Goal: Feedback & Contribution: Submit feedback/report problem

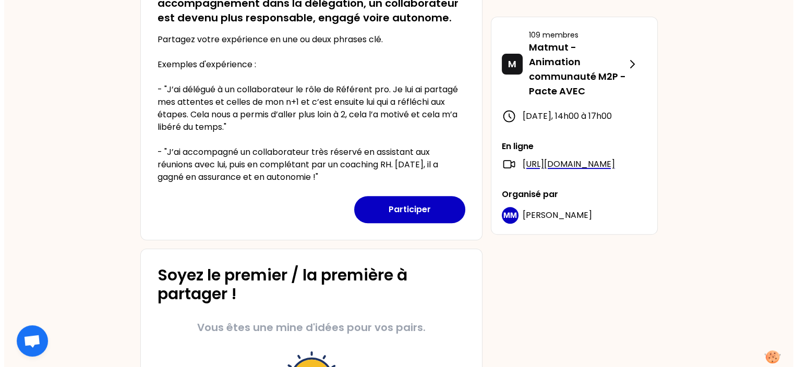
scroll to position [303, 0]
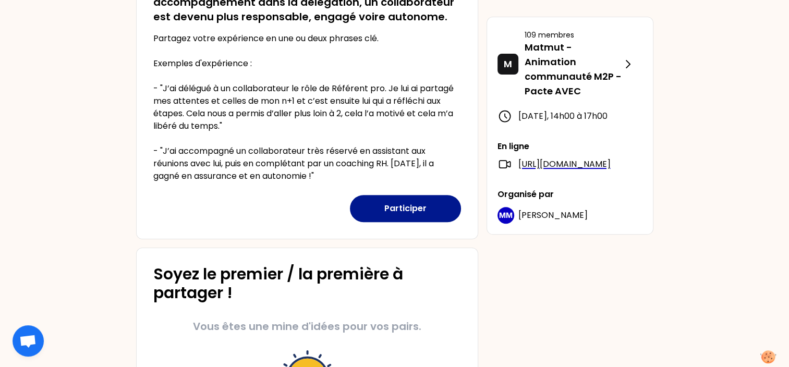
click at [428, 202] on button "Participer" at bounding box center [405, 208] width 111 height 27
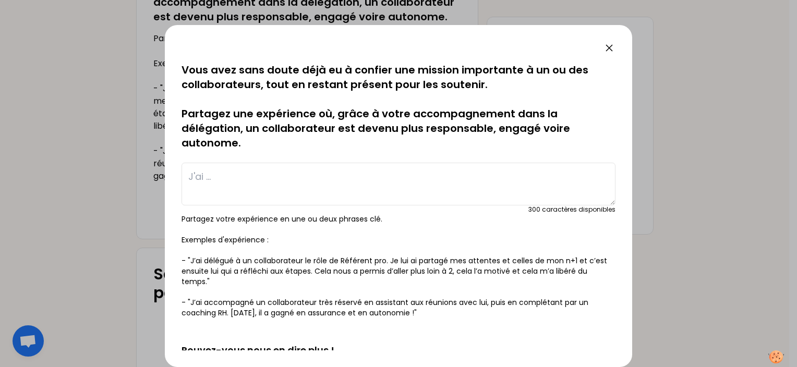
click at [293, 183] on textarea at bounding box center [398, 184] width 434 height 43
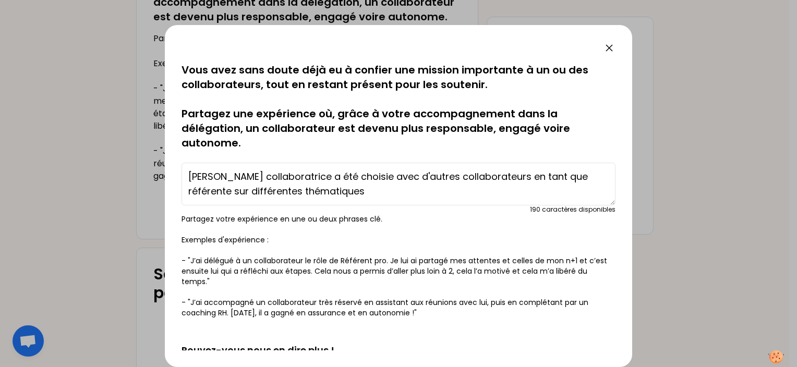
click at [471, 176] on textarea "[PERSON_NAME] collaboratrice a été choisie avec d'autres collaborateurs en tant…" at bounding box center [398, 184] width 434 height 43
click at [414, 199] on textarea "Ma collaboratrice a été choisie avec d'autres collaborateurs sur le secteur de …" at bounding box center [398, 184] width 434 height 43
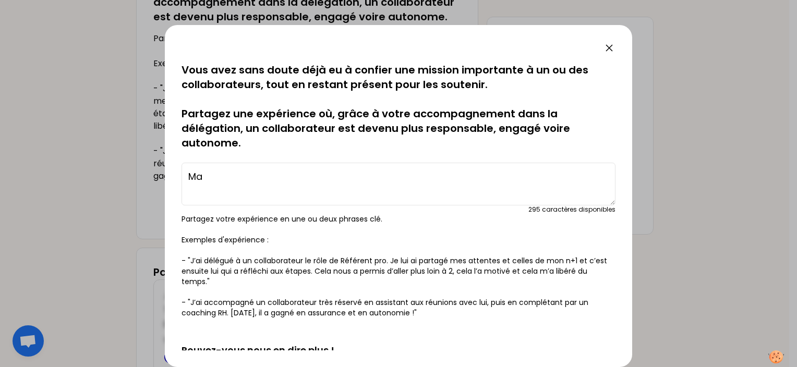
type textarea "M"
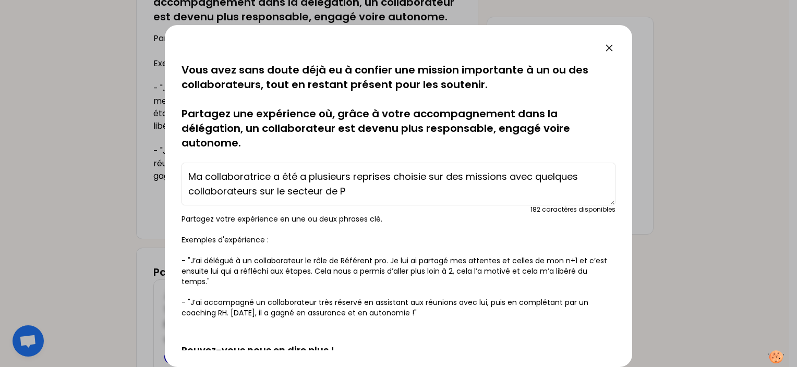
type textarea "Ma collaboratrice a été a plusieurs reprises choisie sur des missions avec quel…"
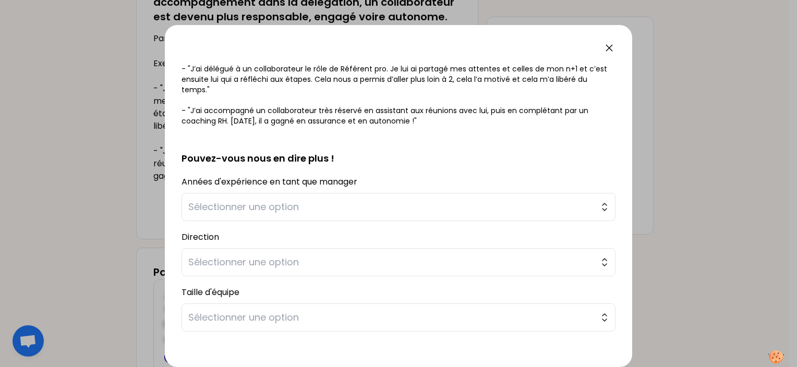
scroll to position [0, 0]
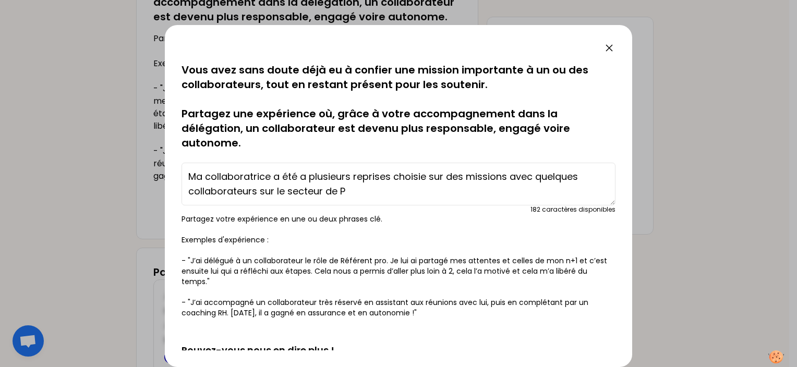
click at [357, 196] on textarea "Ma collaboratrice a été a plusieurs reprises choisie sur des missions avec quel…" at bounding box center [398, 184] width 434 height 43
click at [443, 176] on textarea "[PERSON_NAME] collaboratrice a été a plusieurs reprises choisie sur des mission…" at bounding box center [398, 184] width 434 height 43
click at [298, 190] on textarea "Ma collaboratrice a été a plusieurs reprises choisie pour des missions avec que…" at bounding box center [398, 184] width 434 height 43
drag, startPoint x: 189, startPoint y: 176, endPoint x: 350, endPoint y: 192, distance: 161.9
click at [350, 192] on textarea "Ma collaboratrice a été a plusieurs reprises choisie pour des missions avec que…" at bounding box center [398, 184] width 434 height 43
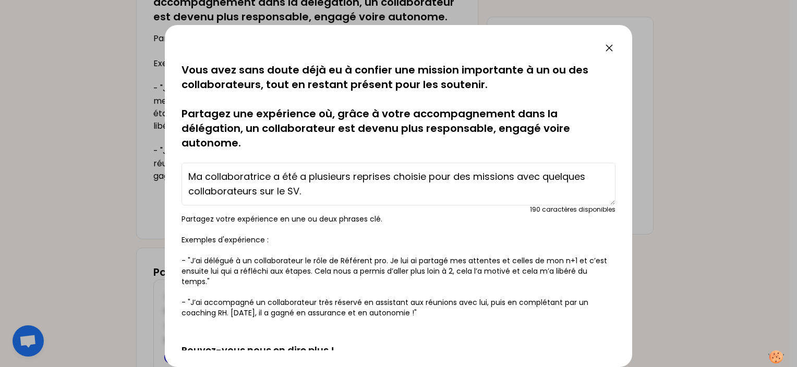
type textarea "Ma collaboratrice a été a plusieurs reprises choisie pour des missions avec que…"
drag, startPoint x: 187, startPoint y: 177, endPoint x: 327, endPoint y: 213, distance: 144.3
click at [327, 213] on div "Ma collaboratrice a été a plusieurs reprises choisie pour des missions avec que…" at bounding box center [398, 186] width 434 height 55
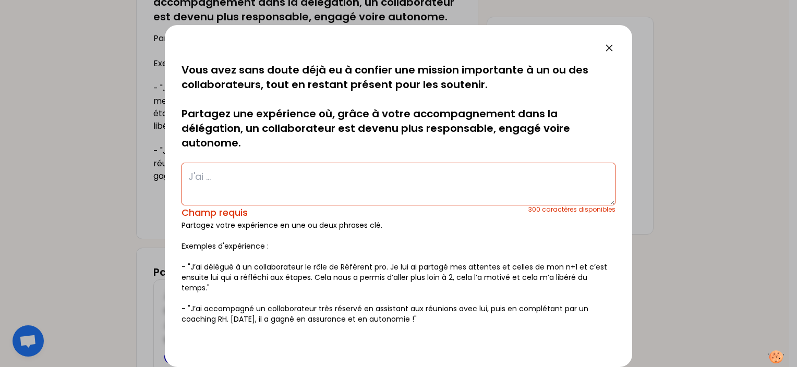
paste textarea "Ma collaboratrice a été, à plusieurs reprises, choisie pour des missions avec q…"
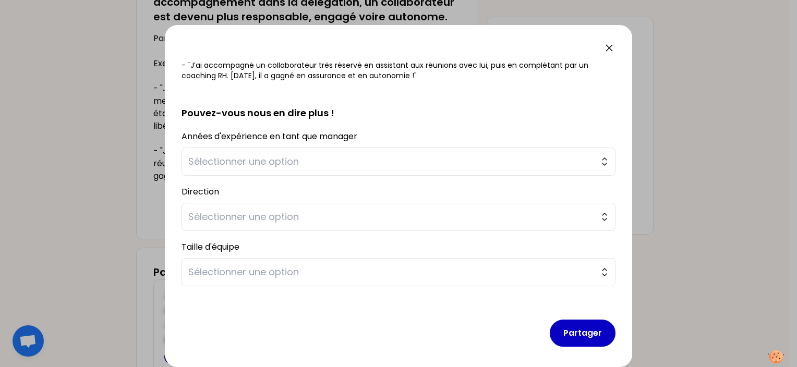
scroll to position [240, 0]
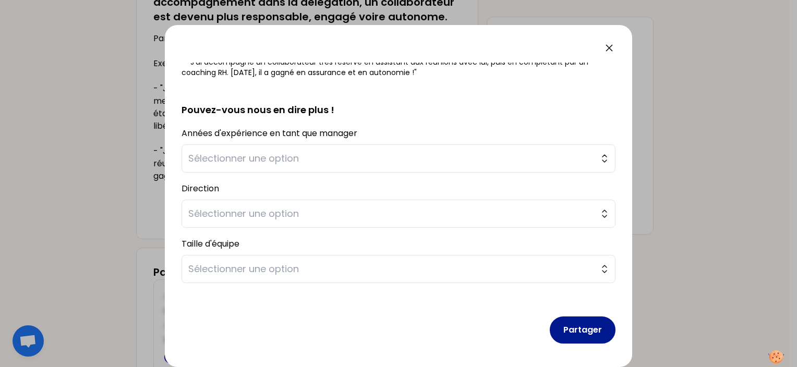
type textarea "Ma collaboratrice a été, à plusieurs reprises, choisie pour des missions avec q…"
click at [586, 331] on button "Partager" at bounding box center [583, 330] width 66 height 27
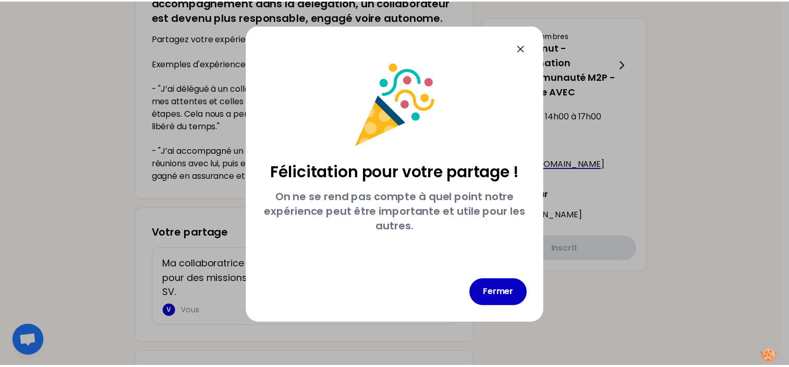
scroll to position [0, 0]
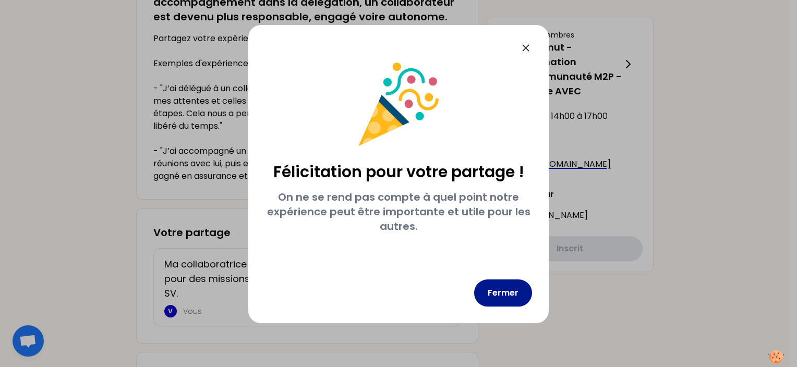
click at [511, 296] on button "Fermer" at bounding box center [503, 293] width 58 height 27
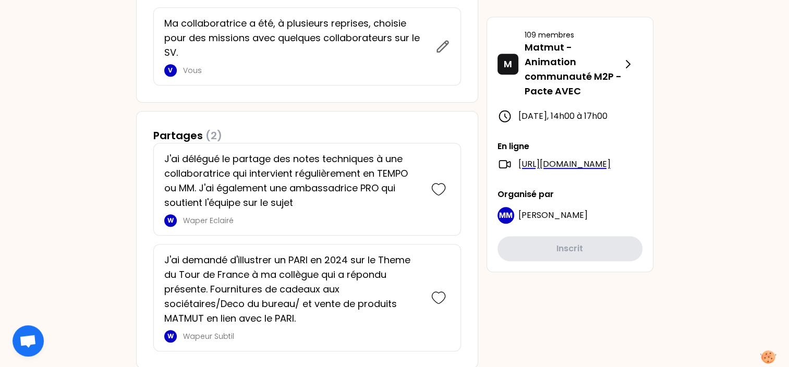
scroll to position [578, 0]
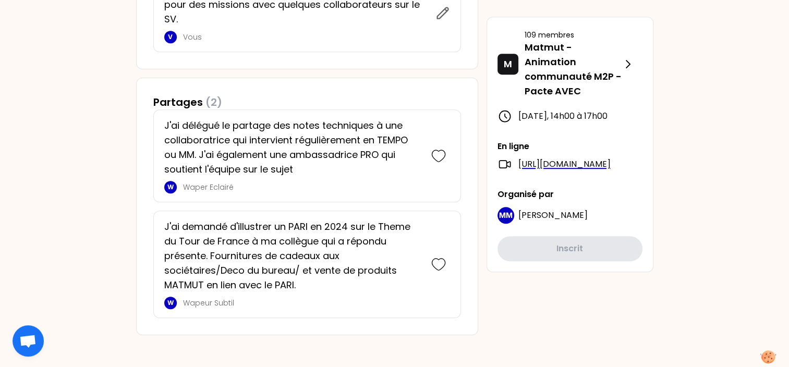
drag, startPoint x: 93, startPoint y: 180, endPoint x: 71, endPoint y: 167, distance: 25.8
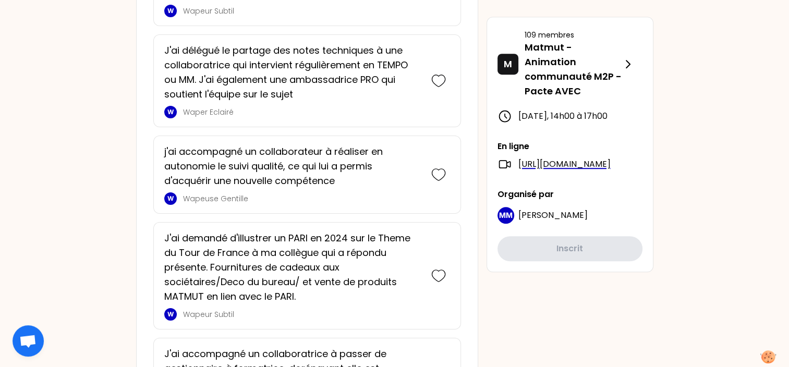
scroll to position [786, 0]
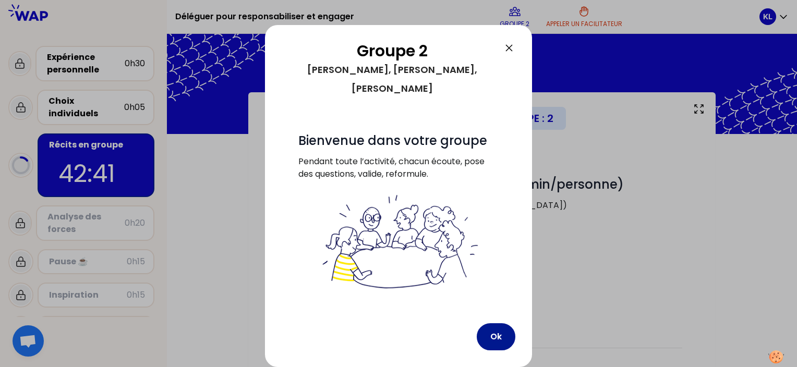
click at [503, 323] on button "Ok" at bounding box center [496, 336] width 39 height 27
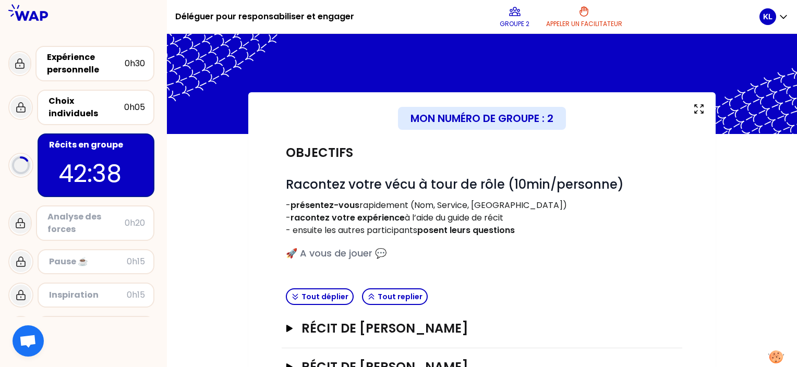
drag, startPoint x: 796, startPoint y: 95, endPoint x: 792, endPoint y: 207, distance: 111.7
click at [792, 207] on div "Mon numéro de groupe : 2 Objectifs # Racontez votre vécu à tour de rôle (10min/…" at bounding box center [482, 200] width 630 height 333
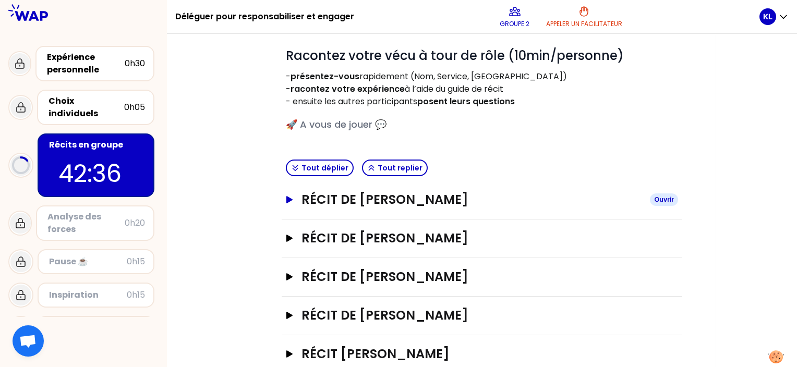
click at [391, 207] on h3 "Récit de [PERSON_NAME]" at bounding box center [471, 199] width 340 height 17
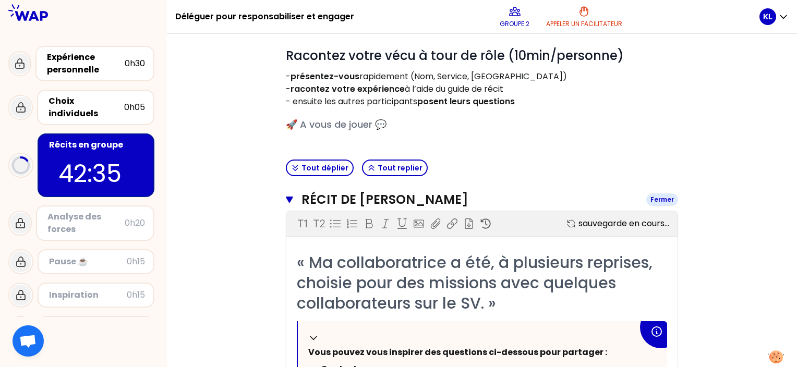
click at [391, 207] on h3 "Récit de [PERSON_NAME]" at bounding box center [469, 199] width 336 height 17
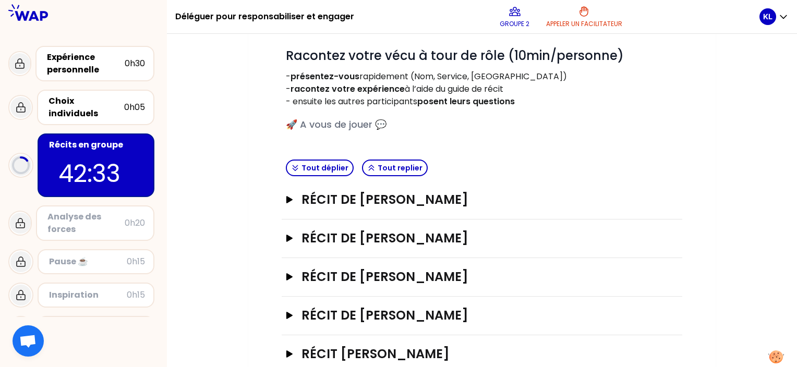
click at [411, 249] on div "Récit de [PERSON_NAME]" at bounding box center [482, 239] width 400 height 39
click at [425, 238] on h3 "Récit de [PERSON_NAME]" at bounding box center [471, 238] width 340 height 17
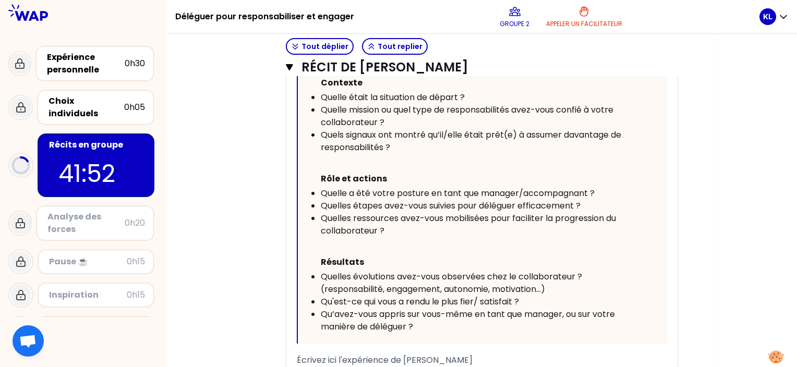
scroll to position [536, 0]
click at [417, 171] on p "Rôle et actions" at bounding box center [479, 177] width 317 height 17
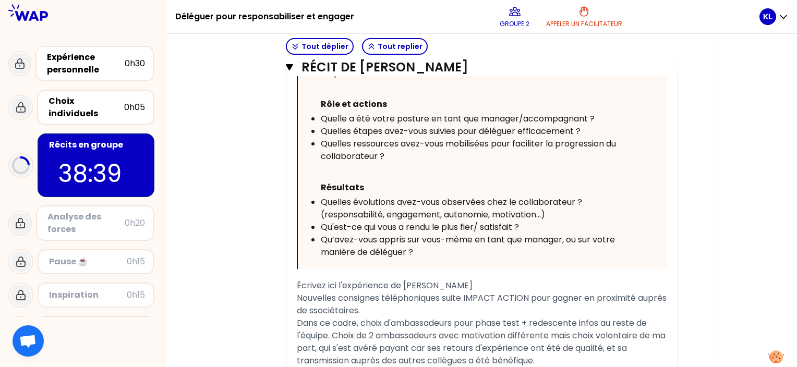
scroll to position [609, 0]
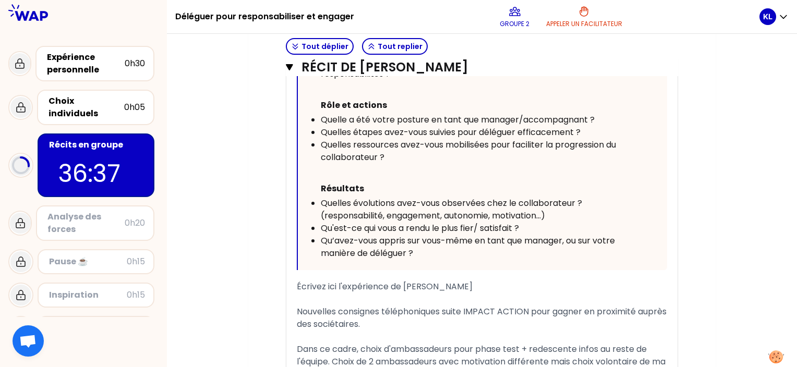
click at [772, 225] on div "Mon numéro de groupe : 2 Objectifs # Racontez votre vécu à tour de rôle (10min/…" at bounding box center [482, 54] width 630 height 1141
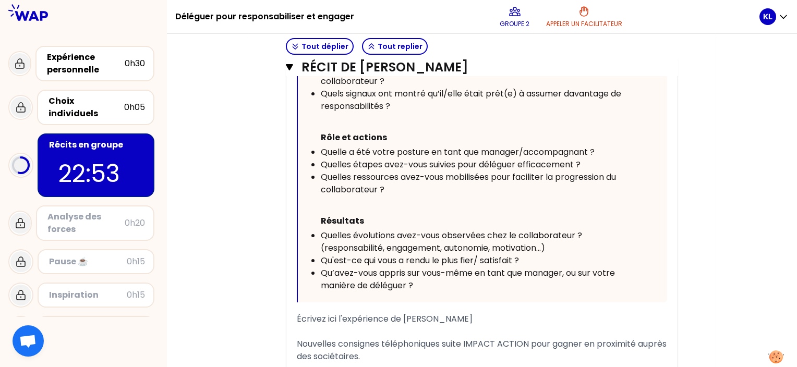
scroll to position [583, 0]
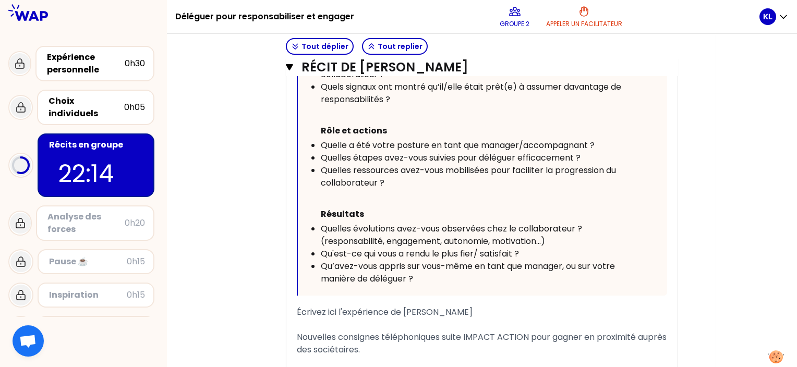
click at [368, 234] on span "Quelles évolutions avez-vous observées chez le collaborateur ? (responsabilité,…" at bounding box center [452, 235] width 263 height 25
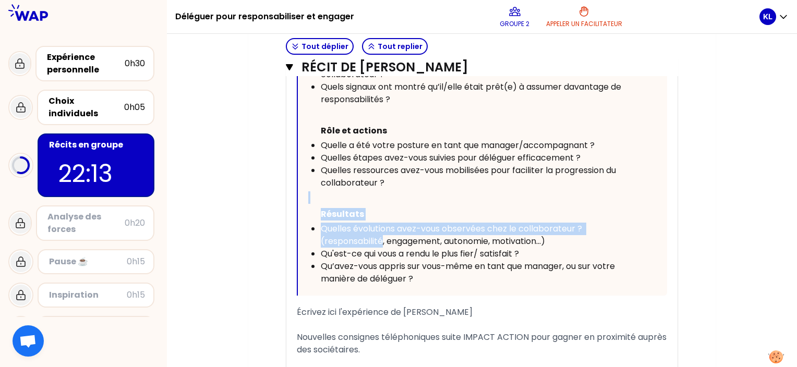
drag, startPoint x: 368, startPoint y: 234, endPoint x: 410, endPoint y: 192, distance: 59.0
click at [410, 192] on div "Replier Vous pouvez vous inspirer des questions ci-dessous pour partager : Cont…" at bounding box center [482, 141] width 369 height 309
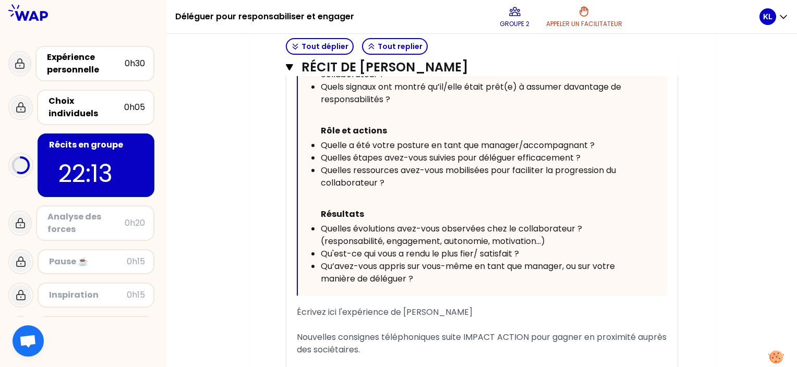
click at [265, 244] on div "Mon numéro de groupe : 2 Objectifs # Racontez votre vécu à tour de rôle (10min/…" at bounding box center [481, 98] width 467 height 1179
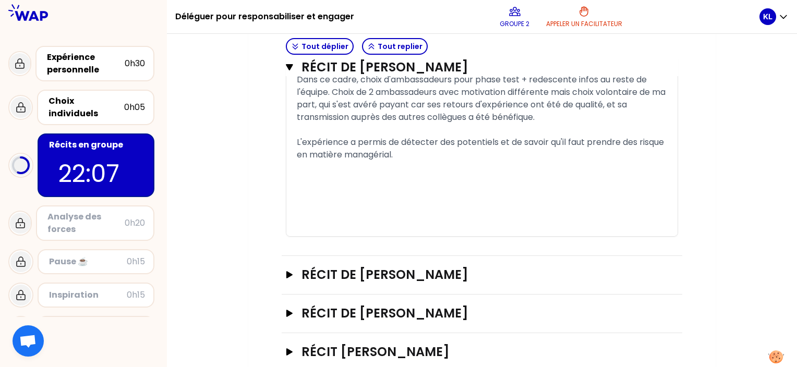
scroll to position [901, 0]
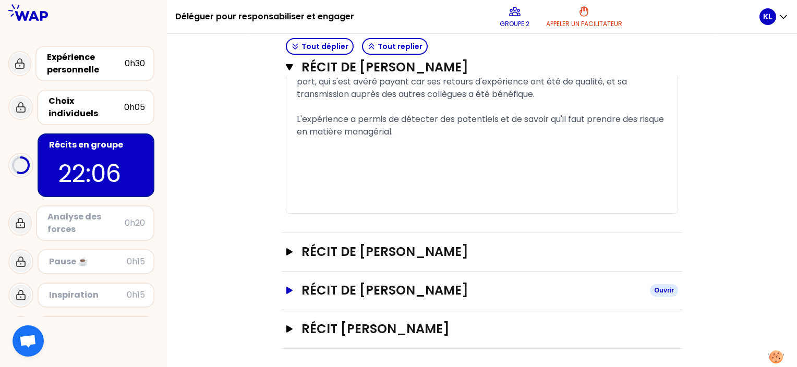
click at [394, 284] on h3 "Récit de [PERSON_NAME]" at bounding box center [471, 290] width 340 height 17
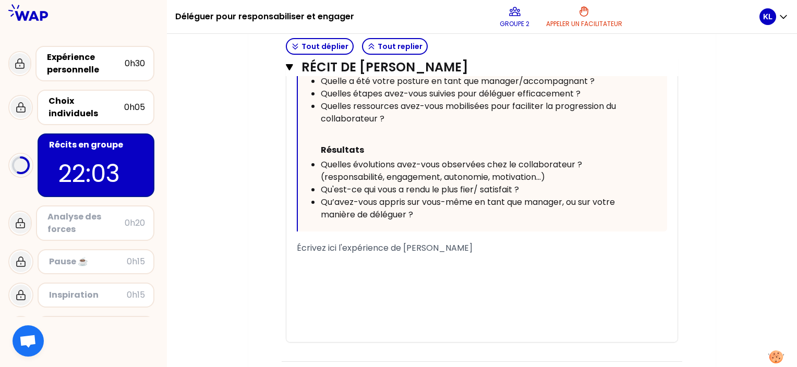
scroll to position [1483, 0]
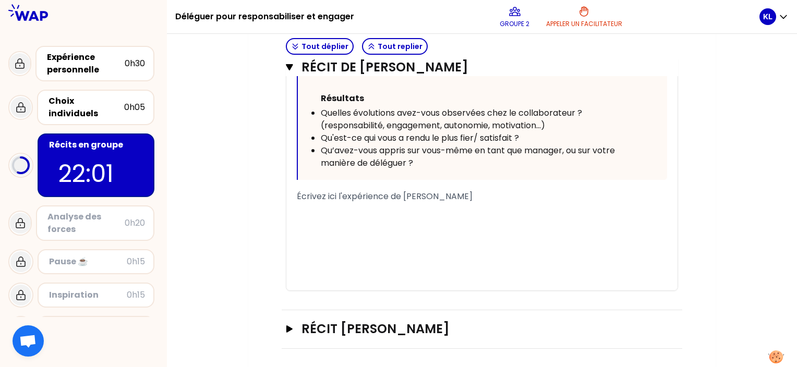
click at [395, 203] on div "﻿" at bounding box center [482, 209] width 370 height 13
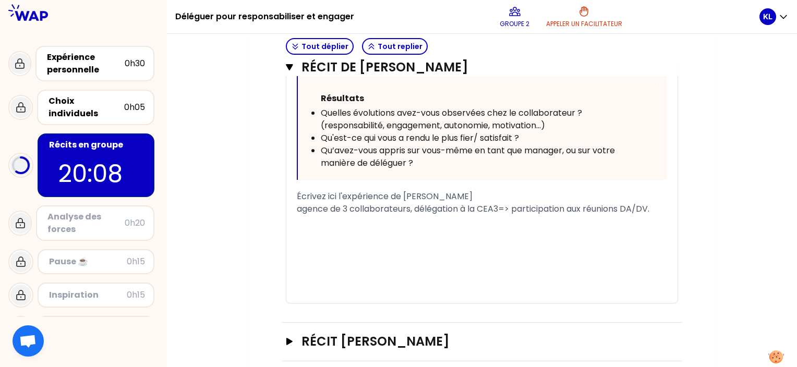
click at [302, 207] on span "agence de 3 collaborateurs, délégation à la CEA3=> participation aux réunions D…" at bounding box center [473, 209] width 353 height 12
click at [344, 228] on div "﻿" at bounding box center [482, 234] width 370 height 13
click at [321, 211] on span "Agence de 3 collaborateurs, délégation à la CEA3=> participation aux réunions D…" at bounding box center [473, 209] width 353 height 12
click at [307, 217] on div "﻿" at bounding box center [482, 221] width 370 height 13
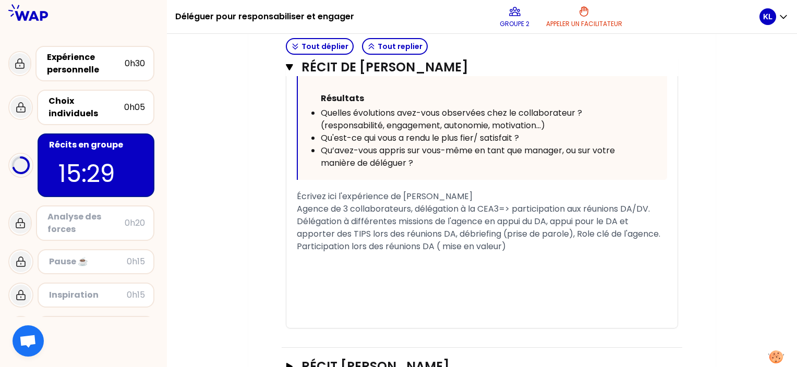
click at [446, 244] on span "Participation lors des réunions DA ( mise en valeur)" at bounding box center [401, 246] width 209 height 12
click at [504, 246] on span "Participation lors des réunions DA (mise en valeur)" at bounding box center [400, 246] width 207 height 12
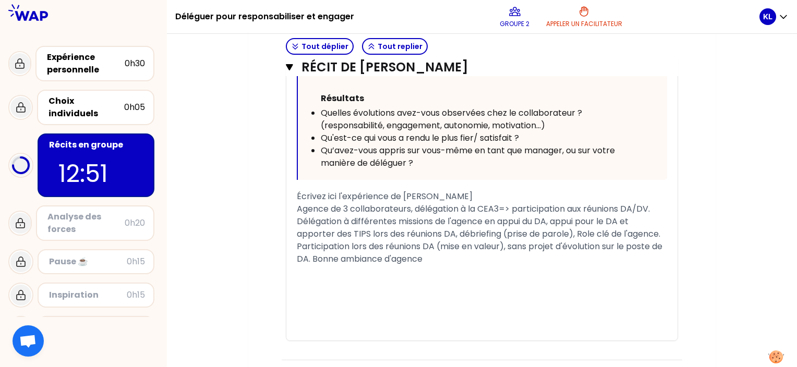
click at [511, 246] on span "Participation lors des réunions DA (mise en valeur), sans projet d'évolution su…" at bounding box center [481, 252] width 368 height 25
click at [448, 256] on div "Participation lors des réunions DA (mise en valeur)=>sans projet d'évolution su…" at bounding box center [482, 252] width 370 height 25
click at [398, 258] on span "Participation lors des réunions DA (mise en valeur)=>sans projet d'évolution su…" at bounding box center [478, 252] width 362 height 25
click at [439, 255] on span "Participation lors des réunions DA (mise en valeur)=>sans projet d'évolution su…" at bounding box center [478, 252] width 362 height 25
click at [297, 207] on span "Agence de 3 collaborateurs, délégation à la CEA3=> participation aux réunions D…" at bounding box center [473, 209] width 353 height 12
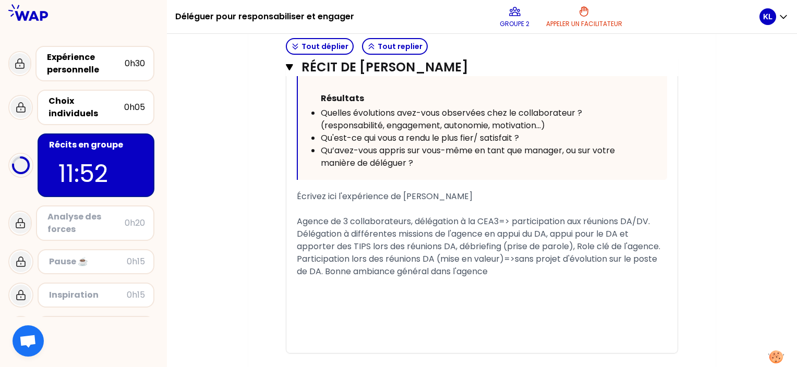
click at [498, 265] on div "Participation lors des réunions DA (mise en valeur)=>sans projet d'évolution su…" at bounding box center [482, 265] width 370 height 25
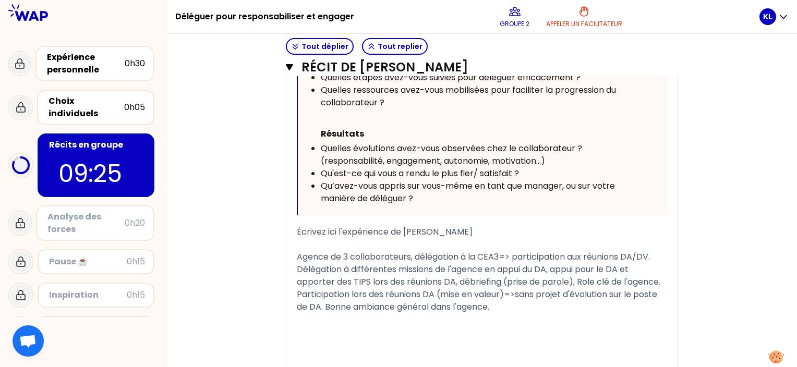
scroll to position [1558, 0]
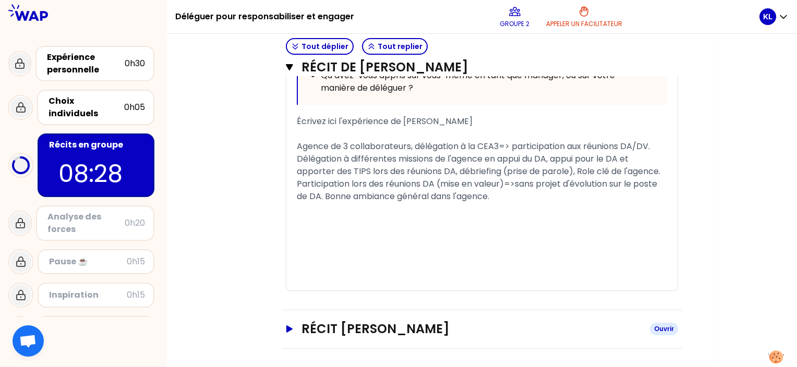
click at [421, 323] on h3 "Récit [PERSON_NAME]" at bounding box center [471, 329] width 340 height 17
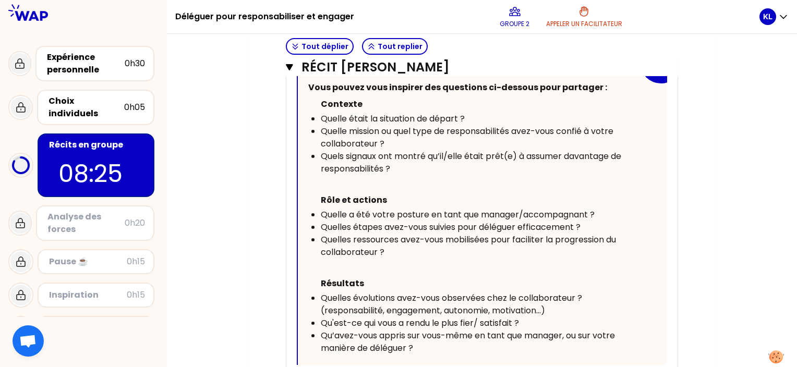
scroll to position [2098, 0]
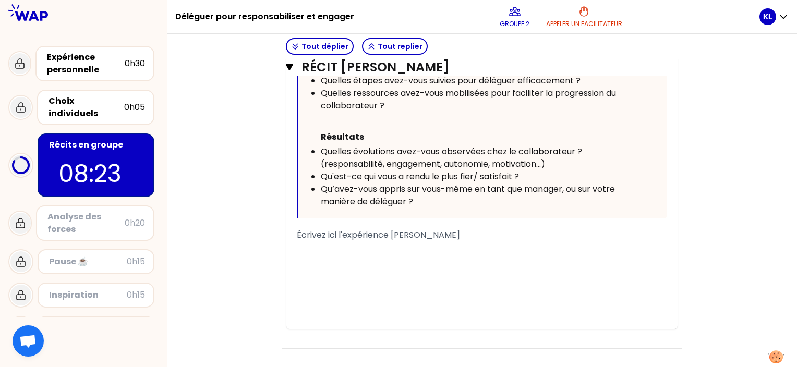
click at [527, 266] on div "﻿" at bounding box center [482, 272] width 370 height 13
click at [464, 294] on div "﻿" at bounding box center [482, 298] width 370 height 13
click at [399, 256] on div "﻿" at bounding box center [482, 260] width 370 height 13
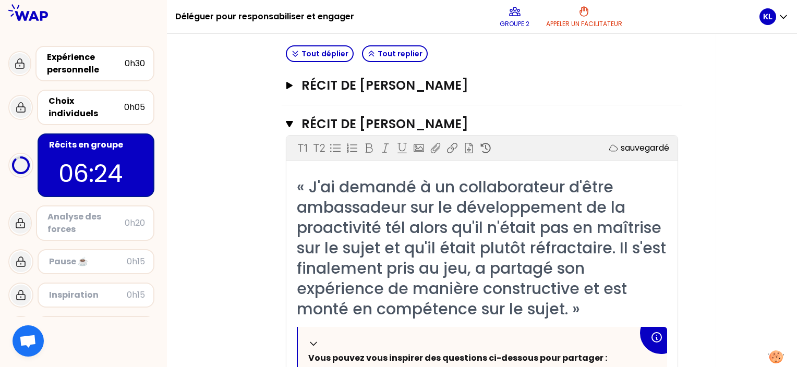
scroll to position [256, 0]
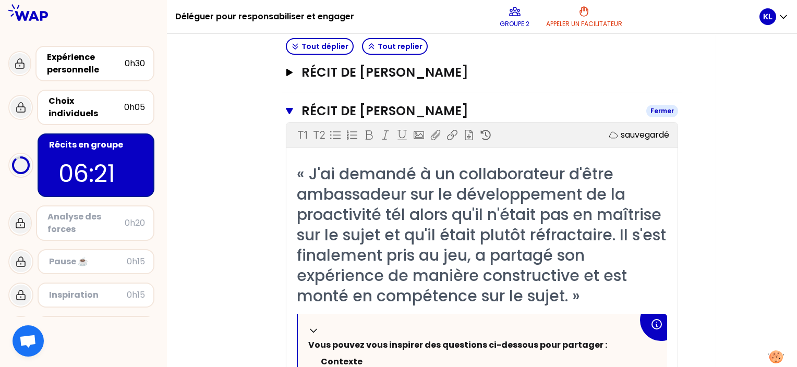
click at [375, 110] on h3 "Récit de [PERSON_NAME]" at bounding box center [469, 111] width 336 height 17
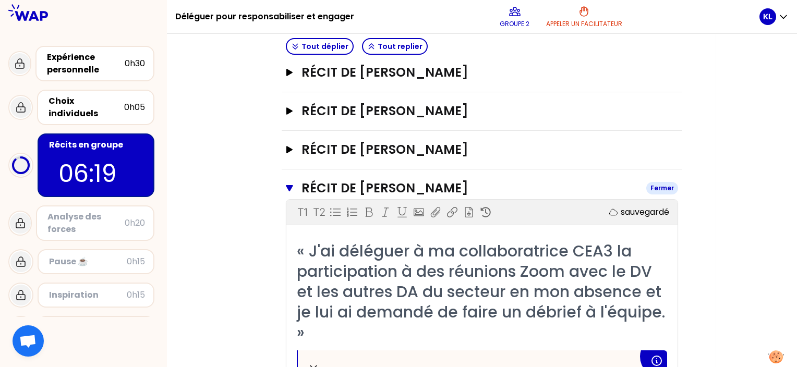
click at [427, 185] on h3 "Récit de [PERSON_NAME]" at bounding box center [469, 188] width 336 height 17
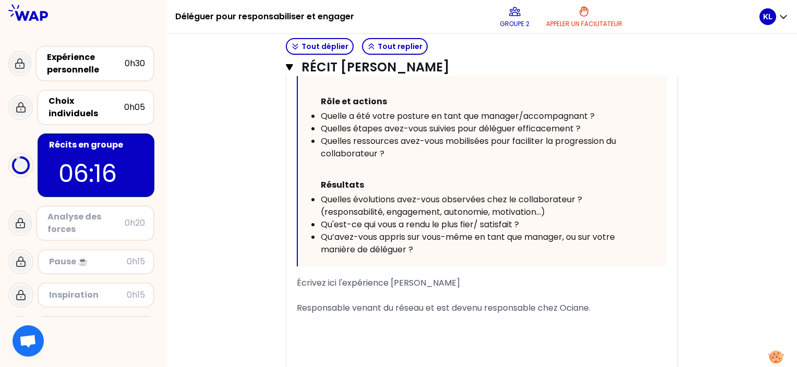
scroll to position [707, 0]
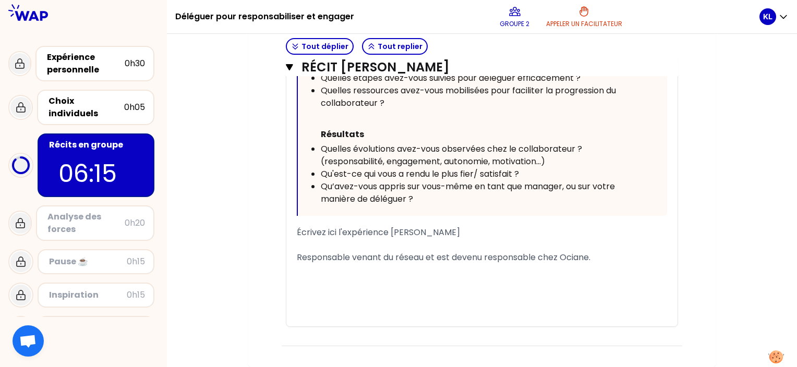
click at [450, 261] on div "Responsable venant du réseau et est devenu responsable chez Ociane." at bounding box center [482, 257] width 370 height 13
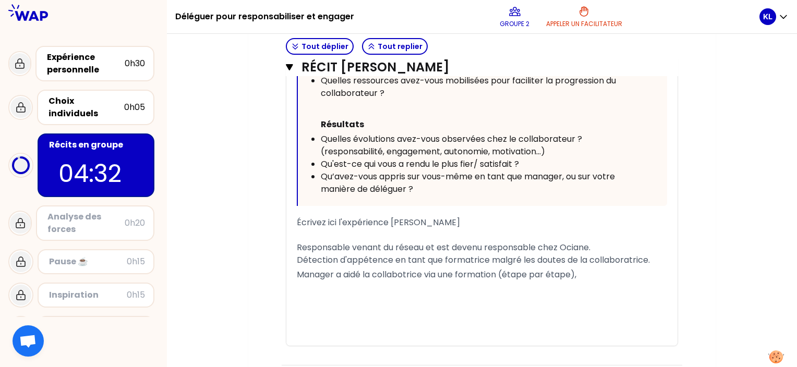
click at [404, 275] on span "Manager a aidé la collabotrice via une formation (étape par étape)," at bounding box center [437, 275] width 280 height 12
click at [585, 272] on span "Manager a aidé la collaboratrice via une formation (étape par étape)," at bounding box center [441, 275] width 288 height 12
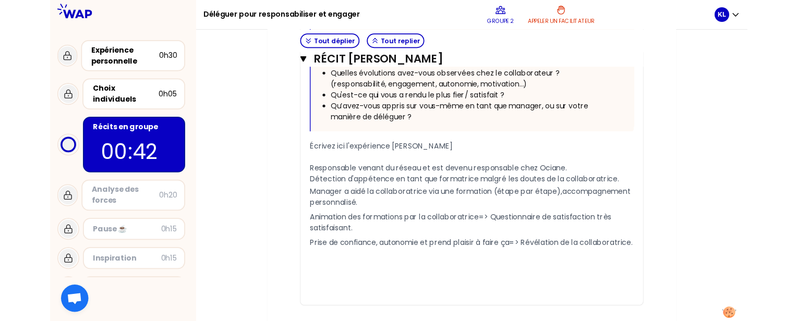
scroll to position [795, 0]
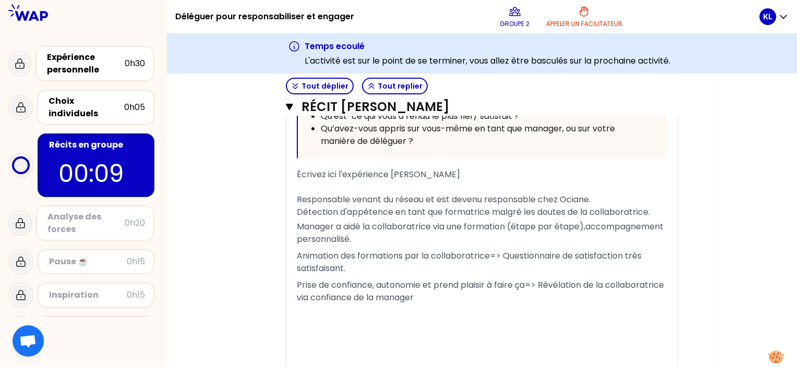
click at [368, 293] on span "Prise de confiance, autonomie et prend plaisir à faire ça=> Révélation de la co…" at bounding box center [481, 291] width 369 height 25
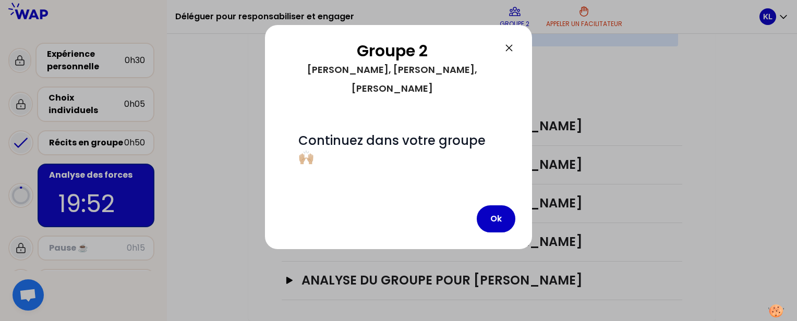
scroll to position [338, 0]
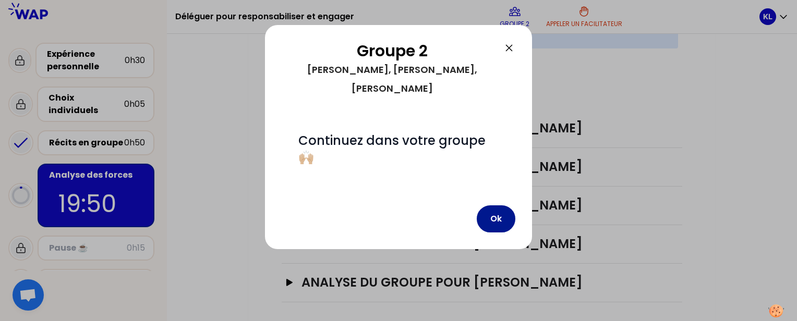
click at [499, 207] on button "Ok" at bounding box center [496, 218] width 39 height 27
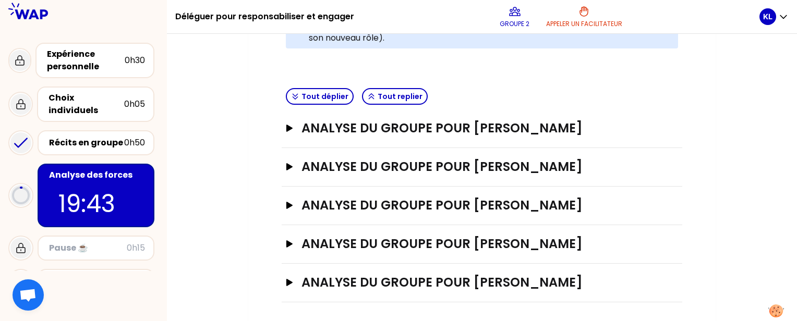
click at [458, 274] on h3 "ANALYSE DU GROUPE POUR [PERSON_NAME]" at bounding box center [471, 282] width 340 height 17
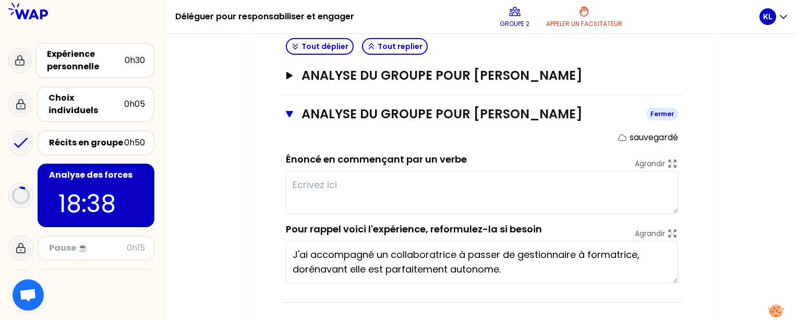
click at [506, 118] on h3 "ANALYSE DU GROUPE POUR [PERSON_NAME]" at bounding box center [469, 114] width 336 height 17
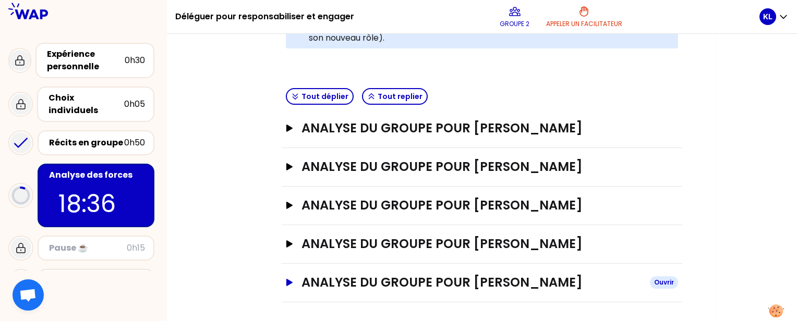
click at [480, 278] on h3 "ANALYSE DU GROUPE POUR [PERSON_NAME]" at bounding box center [471, 282] width 340 height 17
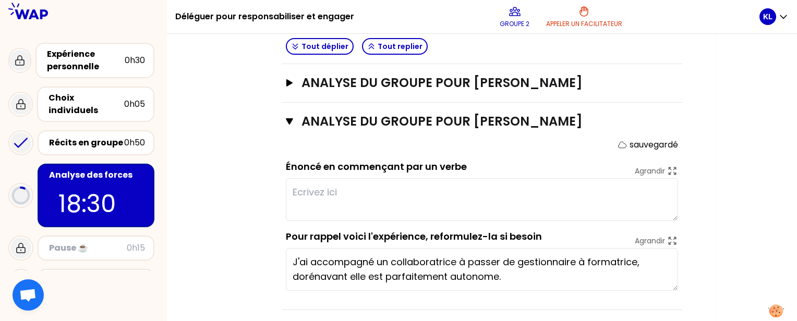
scroll to position [501, 0]
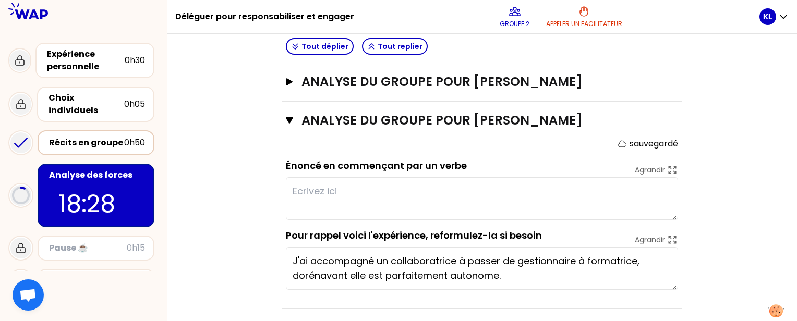
click at [127, 137] on div "0h50" at bounding box center [134, 143] width 21 height 13
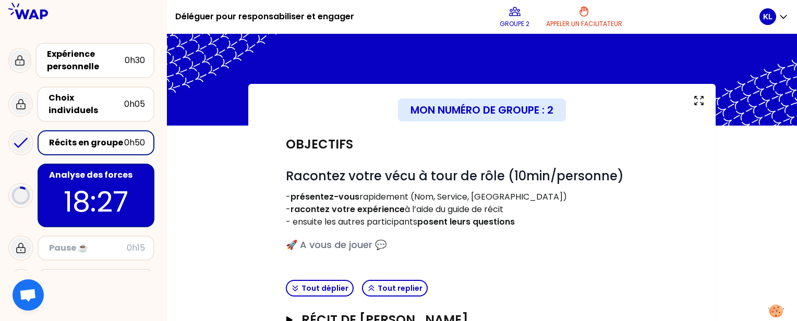
scroll to position [200, 0]
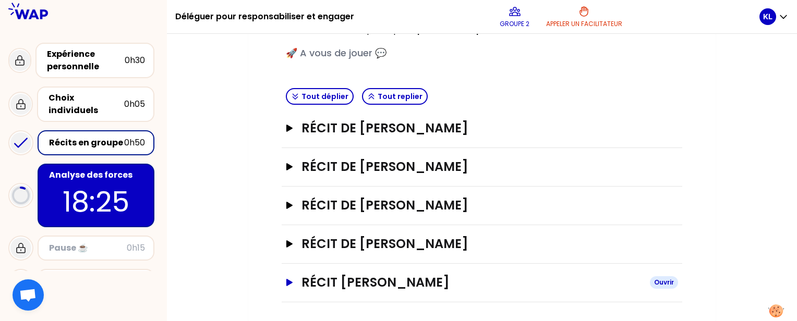
click at [431, 280] on h3 "Récit [PERSON_NAME]" at bounding box center [471, 282] width 340 height 17
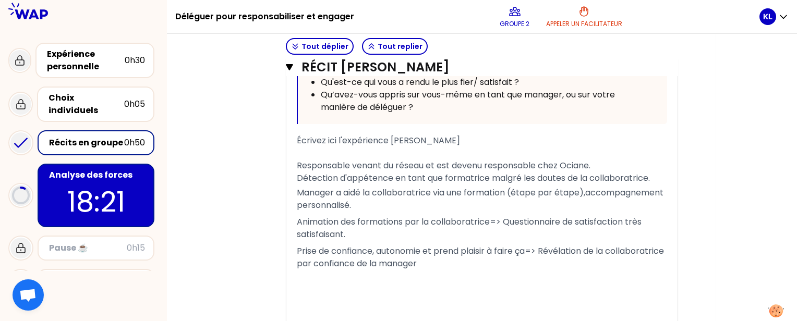
scroll to position [787, 0]
click at [88, 194] on p "18:00" at bounding box center [96, 201] width 98 height 41
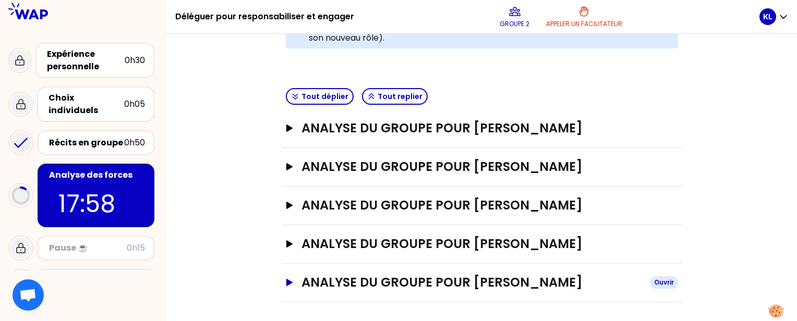
click at [540, 288] on h3 "ANALYSE DU GROUPE POUR [PERSON_NAME]" at bounding box center [471, 282] width 340 height 17
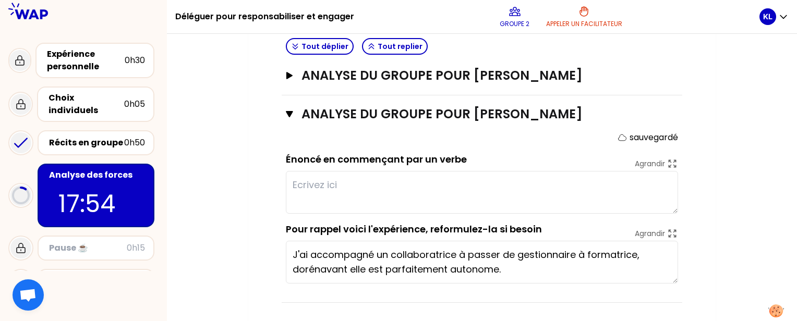
click at [460, 186] on textarea at bounding box center [482, 192] width 392 height 43
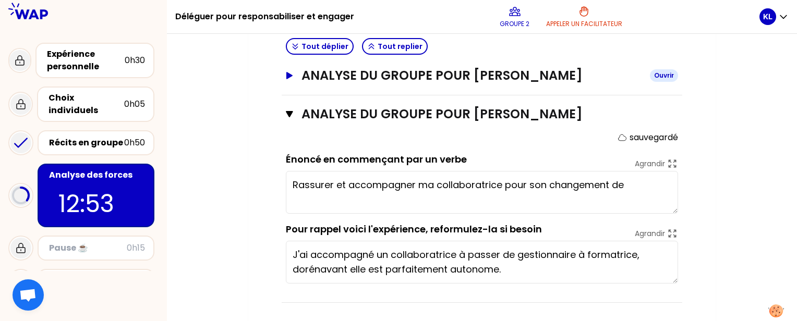
click at [480, 75] on h3 "ANALYSE DU GROUPE POUR [PERSON_NAME]" at bounding box center [471, 75] width 340 height 17
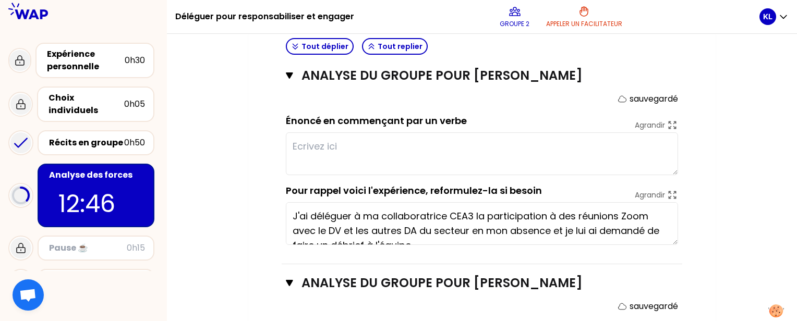
type textarea "Rassurer et accompagner ma collaboratrice pour son changement de fonction"
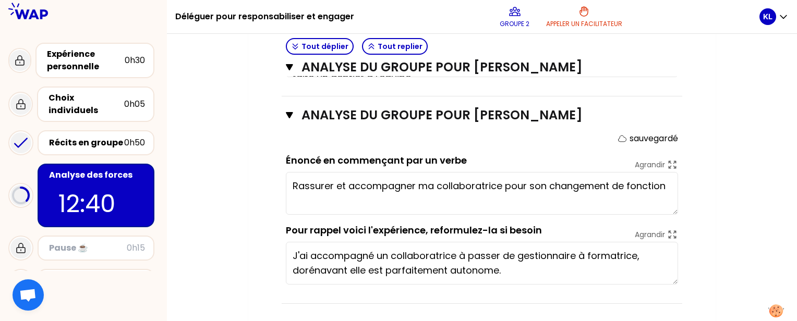
scroll to position [676, 0]
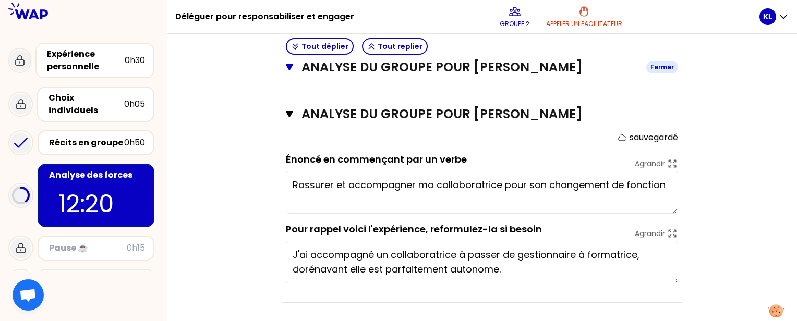
click at [446, 60] on h3 "ANALYSE DU GROUPE POUR [PERSON_NAME]" at bounding box center [469, 67] width 336 height 17
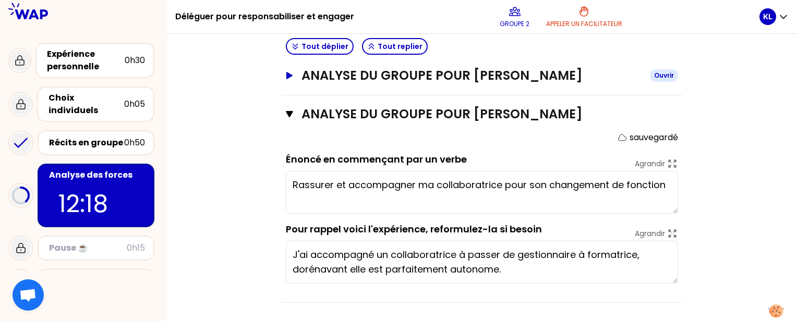
click at [437, 81] on h3 "ANALYSE DU GROUPE POUR [PERSON_NAME]" at bounding box center [471, 75] width 340 height 17
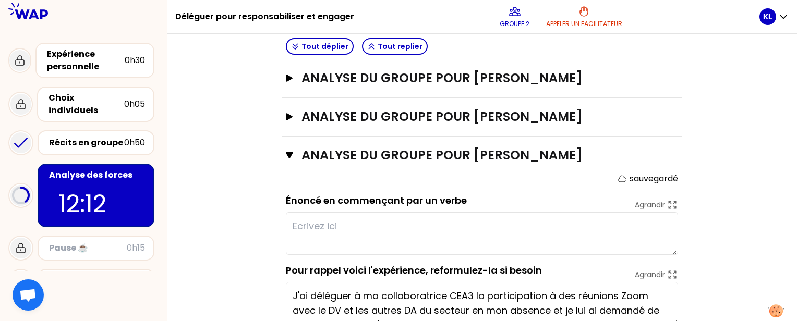
scroll to position [422, 0]
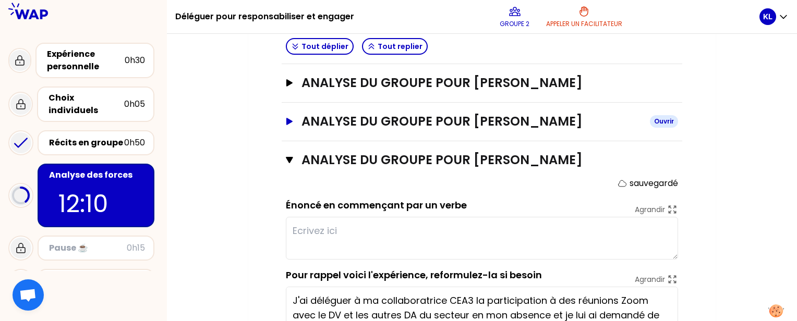
click at [540, 122] on h3 "ANALYSE DU GROUPE POUR [PERSON_NAME]" at bounding box center [471, 121] width 340 height 17
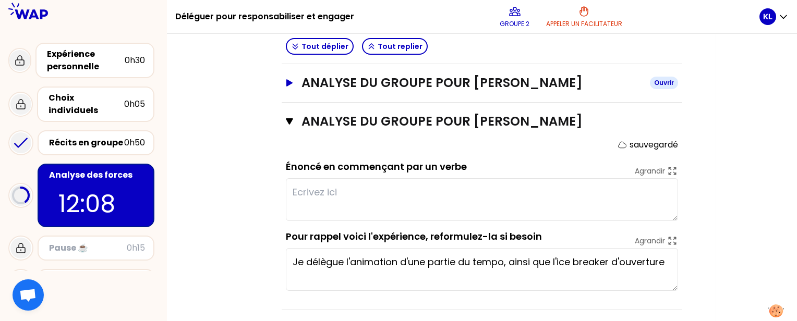
click at [534, 83] on h3 "ANALYSE DU GROUPE POUR [PERSON_NAME]" at bounding box center [471, 83] width 340 height 17
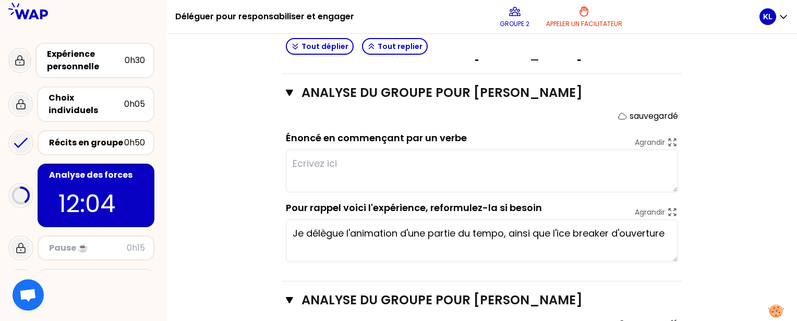
scroll to position [573, 0]
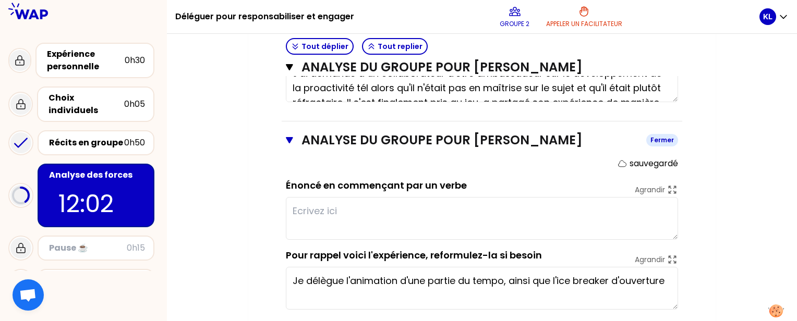
click at [507, 138] on h3 "ANALYSE DU GROUPE POUR [PERSON_NAME]" at bounding box center [469, 140] width 336 height 17
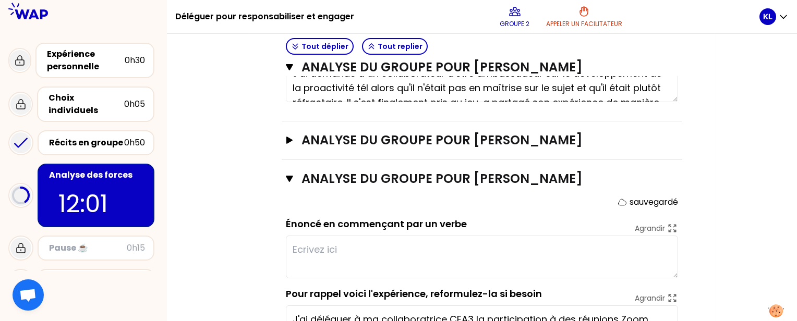
scroll to position [510, 0]
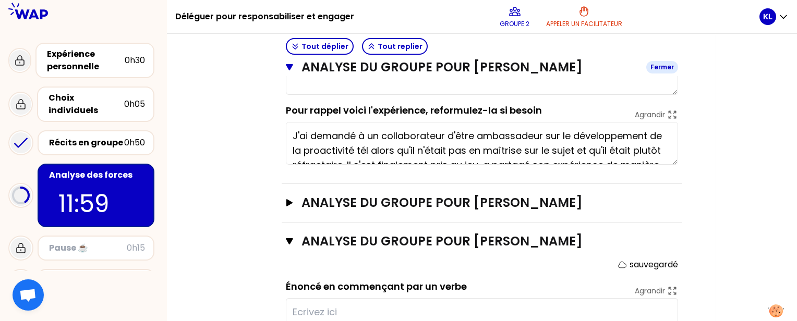
click at [524, 71] on h3 "ANALYSE DU GROUPE POUR [PERSON_NAME]" at bounding box center [469, 67] width 336 height 17
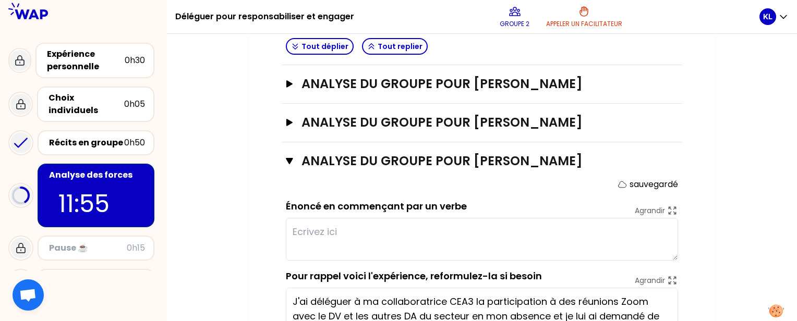
scroll to position [415, 0]
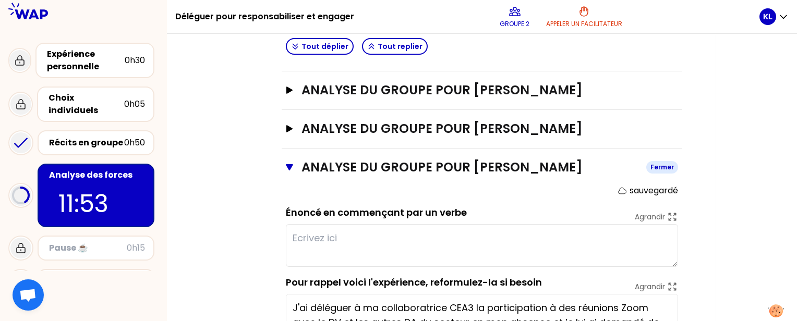
click at [488, 166] on h3 "ANALYSE DU GROUPE POUR [PERSON_NAME]" at bounding box center [469, 167] width 336 height 17
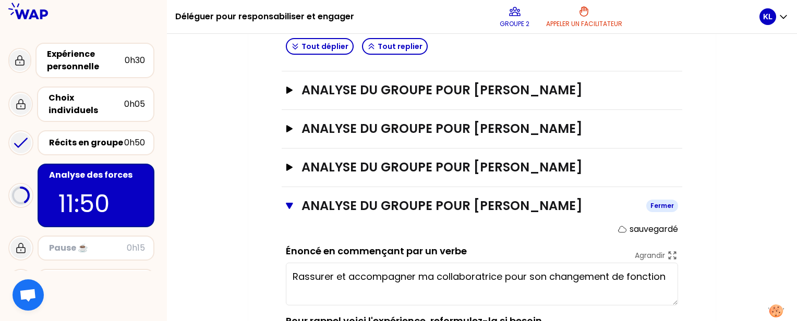
click at [561, 207] on h3 "ANALYSE DU GROUPE POUR [PERSON_NAME]" at bounding box center [469, 206] width 336 height 17
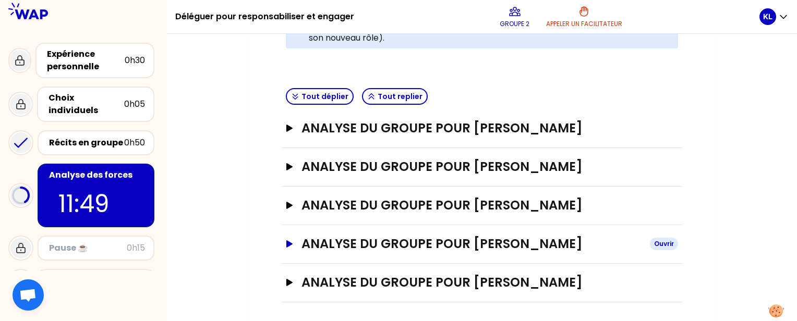
click at [457, 236] on h3 "ANALYSE DU GROUPE POUR [PERSON_NAME]" at bounding box center [471, 244] width 340 height 17
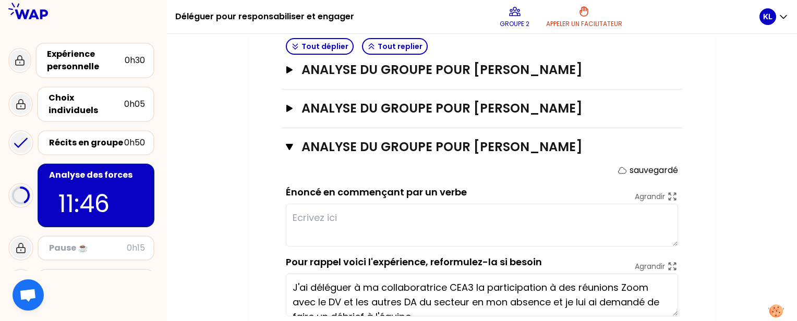
scroll to position [432, 0]
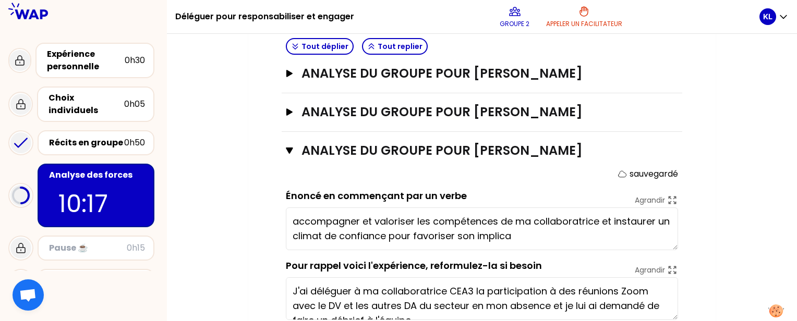
type textarea "accompagner et valoriser les compétences de ma collaboratrice et instaurer un c…"
click at [463, 147] on h3 "ANALYSE DU GROUPE POUR [PERSON_NAME]" at bounding box center [469, 150] width 336 height 17
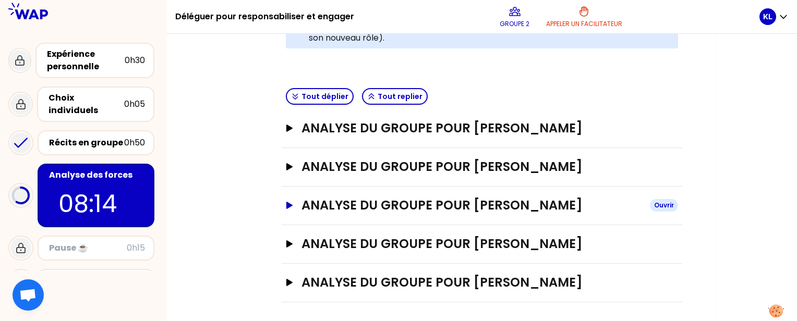
click at [476, 205] on h3 "ANALYSE DU GROUPE POUR [PERSON_NAME]" at bounding box center [471, 205] width 340 height 17
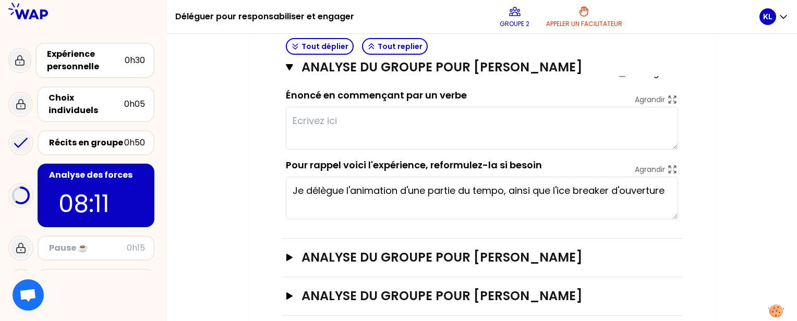
scroll to position [497, 0]
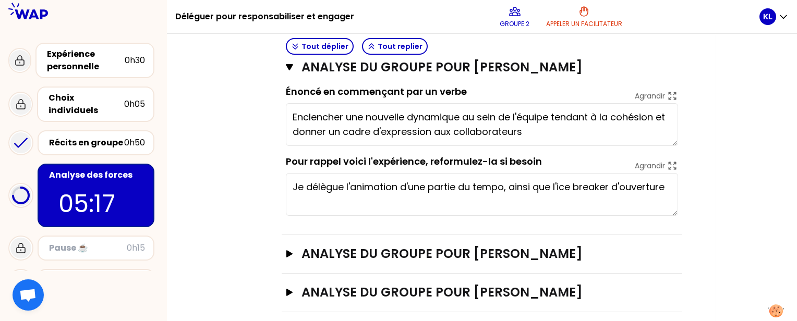
type textarea "Enclencher une nouvelle dynamique au sein de l'équipe tendant à la cohésion et …"
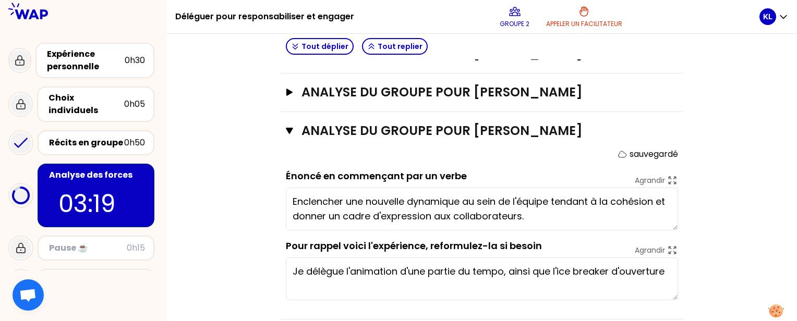
scroll to position [409, 0]
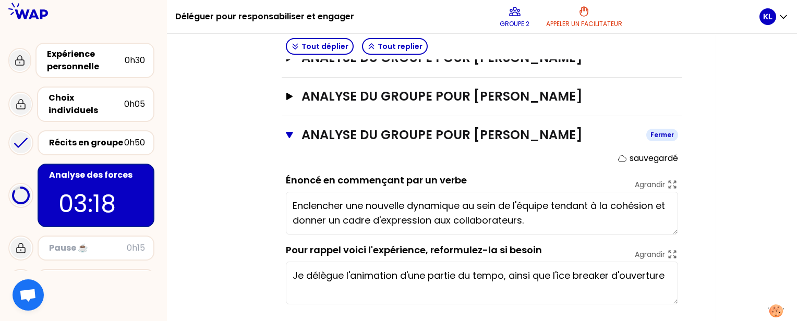
click at [519, 132] on h3 "ANALYSE DU GROUPE POUR [PERSON_NAME]" at bounding box center [469, 135] width 336 height 17
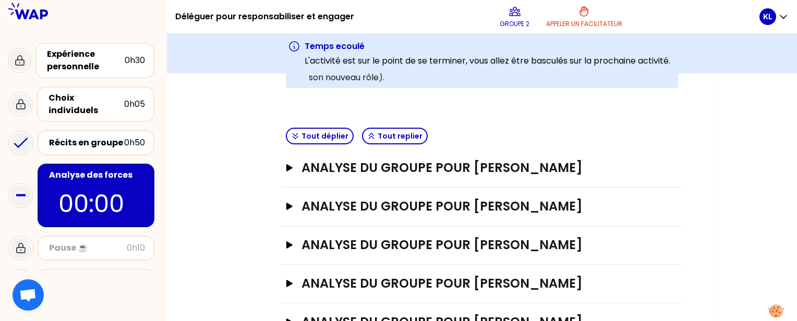
scroll to position [378, 0]
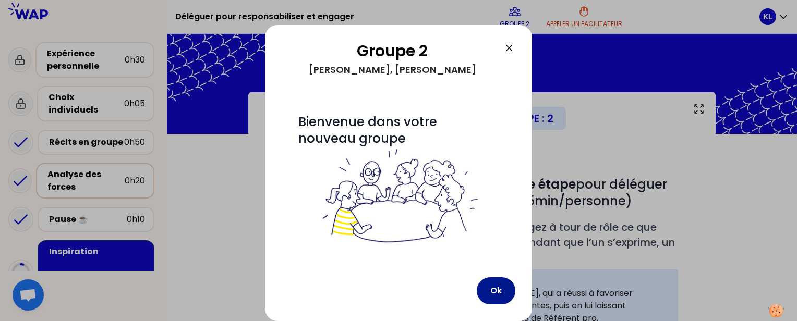
click at [503, 296] on button "Ok" at bounding box center [496, 290] width 39 height 27
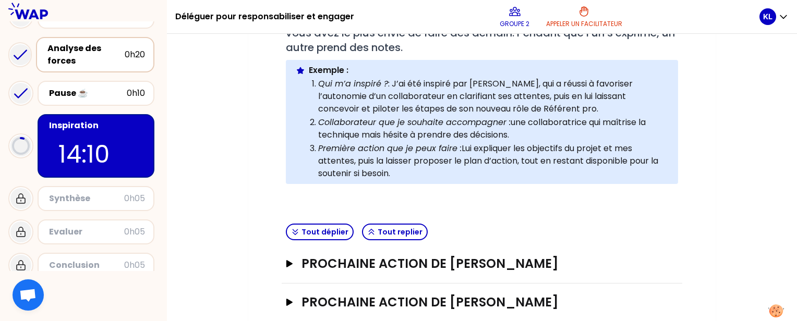
scroll to position [268, 0]
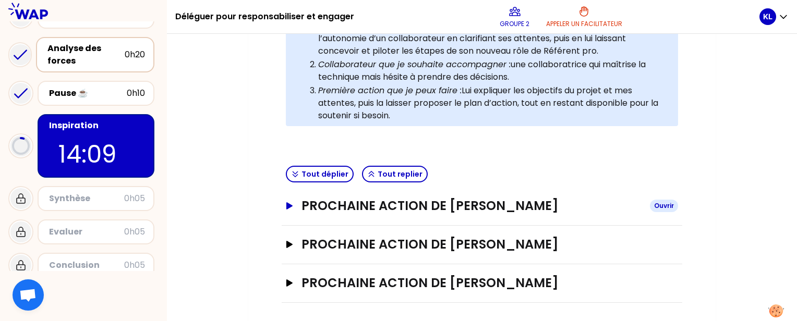
click at [453, 198] on h3 "Prochaine action de [PERSON_NAME]" at bounding box center [471, 206] width 340 height 17
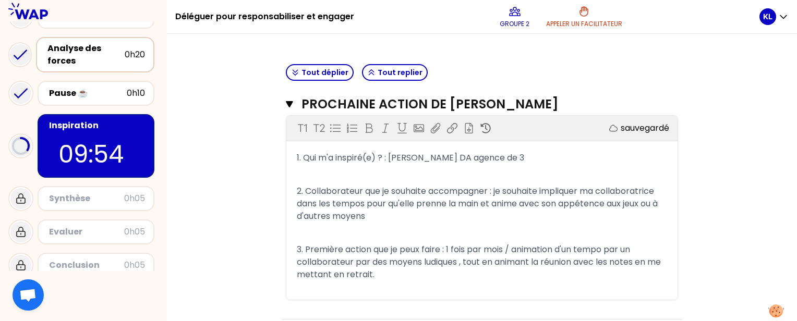
scroll to position [463, 0]
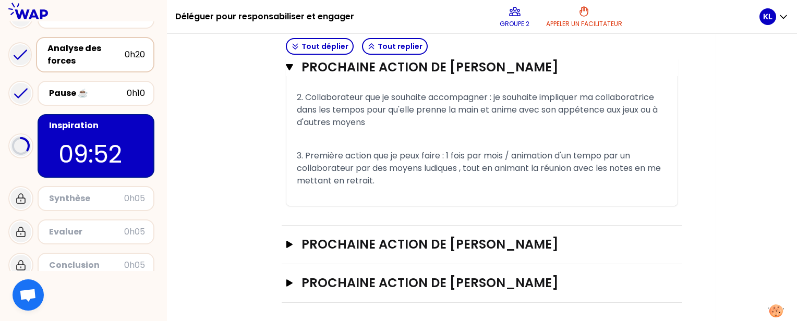
click at [507, 252] on div "Prochaine action de [PERSON_NAME]" at bounding box center [482, 245] width 400 height 39
click at [496, 244] on h3 "Prochaine action de [PERSON_NAME]" at bounding box center [471, 244] width 340 height 17
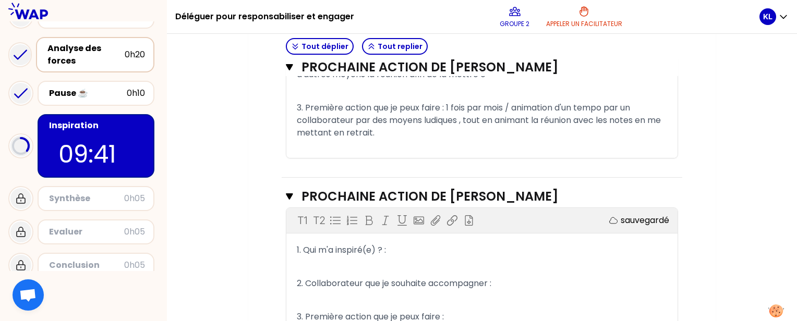
scroll to position [513, 0]
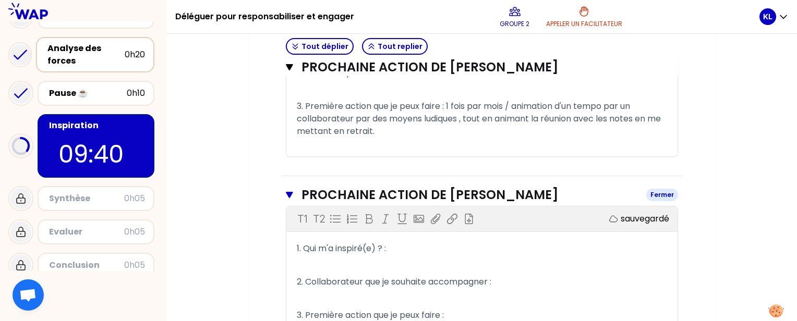
click at [436, 187] on h3 "Prochaine action de [PERSON_NAME]" at bounding box center [469, 195] width 336 height 17
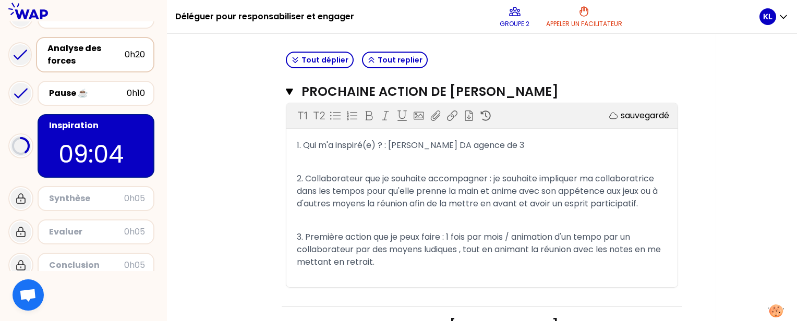
scroll to position [463, 0]
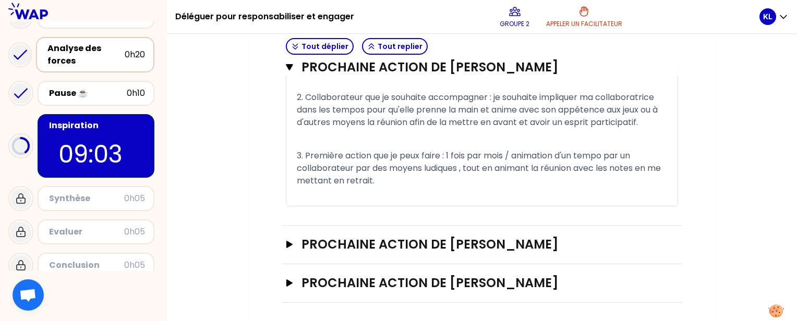
click at [421, 253] on div "Prochaine action de [PERSON_NAME]" at bounding box center [482, 245] width 400 height 39
click at [436, 240] on h3 "Prochaine action de [PERSON_NAME]" at bounding box center [471, 244] width 340 height 17
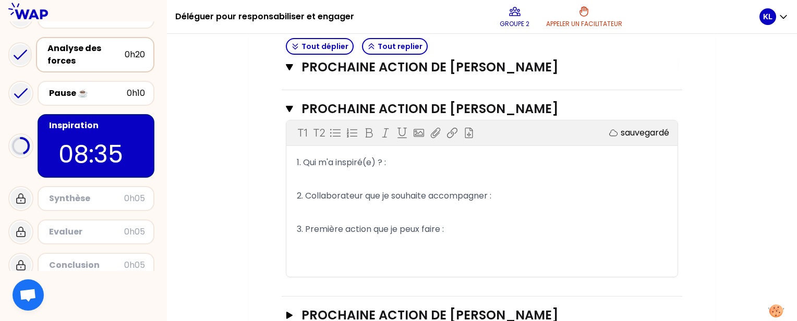
scroll to position [603, 0]
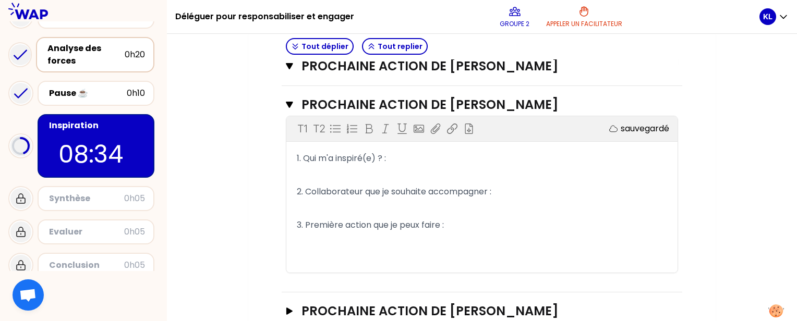
click at [458, 167] on p "﻿" at bounding box center [482, 175] width 370 height 17
click at [442, 161] on p "1. Qui m'a inspiré(e) ? :" at bounding box center [482, 158] width 370 height 17
click at [509, 188] on p "2. Collaborateur que je souhaite accompagner :" at bounding box center [482, 192] width 370 height 17
click at [466, 221] on p "3. Première action que je peux faire :" at bounding box center [482, 225] width 370 height 17
click at [507, 184] on p "2. Collaborateur que je souhaite accompagner :" at bounding box center [482, 192] width 370 height 17
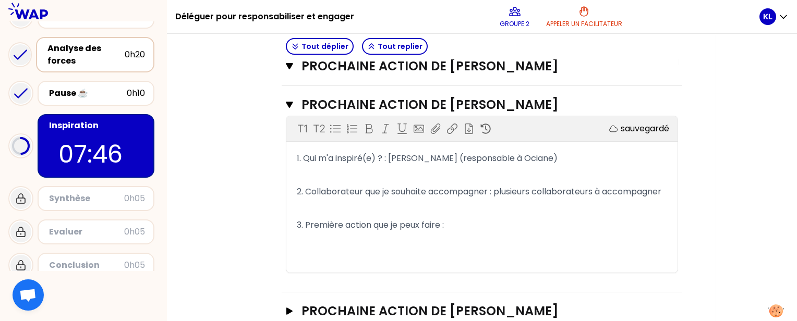
click at [463, 234] on p "3. Première action que je peux faire :" at bounding box center [482, 225] width 370 height 17
click at [364, 200] on p "2. Collaborateur que je souhaite accompagner : plusieurs collaborateurs à accom…" at bounding box center [482, 192] width 370 height 17
click at [489, 67] on h3 "Prochaine action de [PERSON_NAME]" at bounding box center [469, 66] width 336 height 17
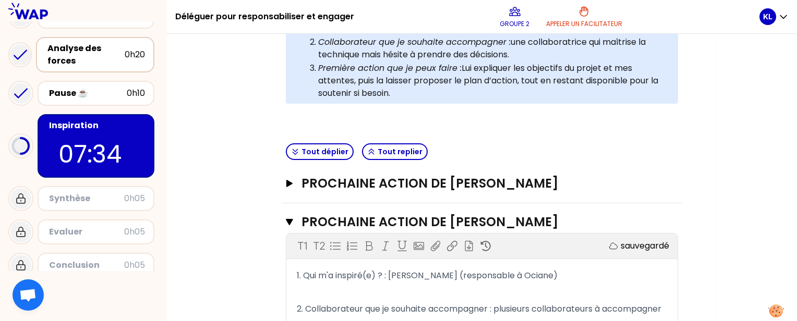
scroll to position [291, 0]
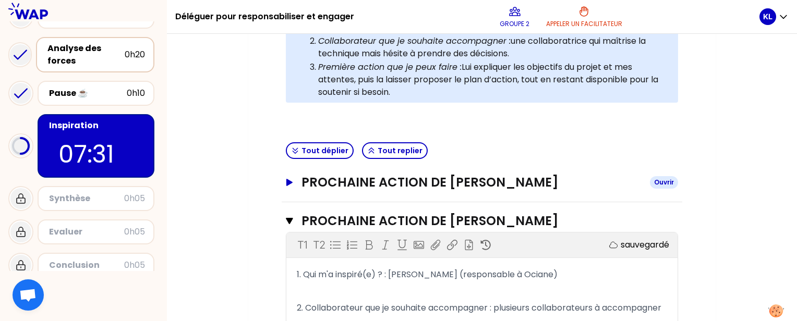
click at [437, 180] on h3 "Prochaine action de [PERSON_NAME]" at bounding box center [471, 182] width 340 height 17
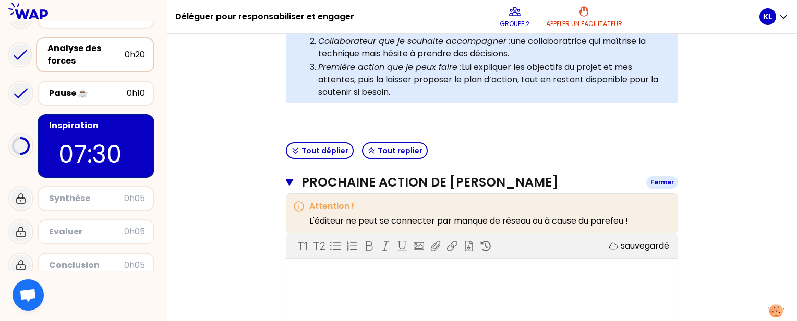
click at [447, 183] on h3 "Prochaine action de [PERSON_NAME]" at bounding box center [469, 182] width 336 height 17
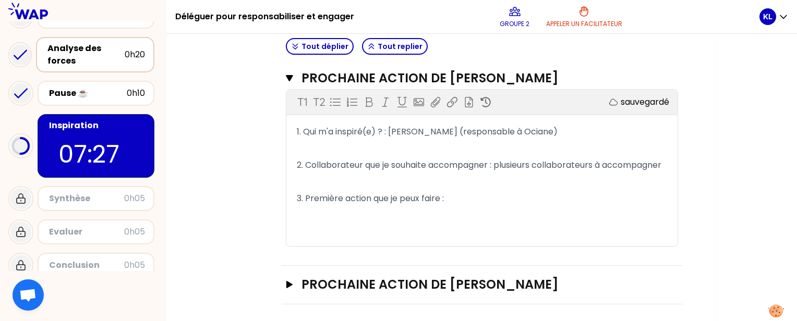
scroll to position [435, 0]
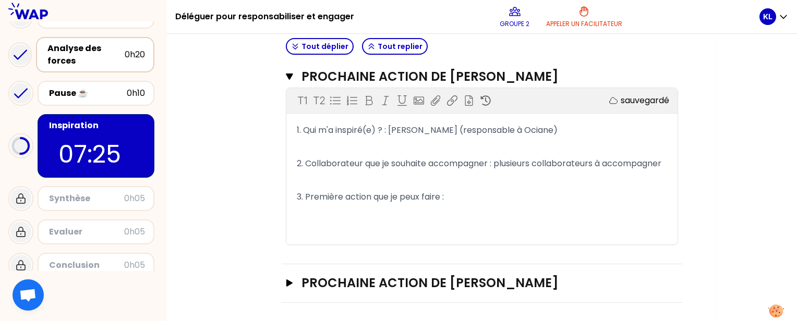
click at [380, 171] on p "2. Collaborateur que je souhaite accompagner : plusieurs collaborateurs à accom…" at bounding box center [482, 163] width 370 height 17
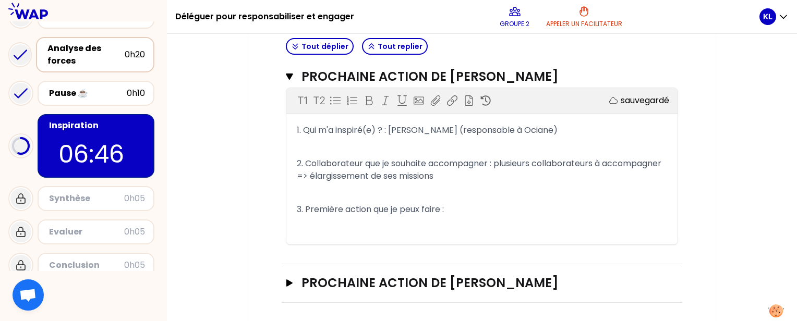
drag, startPoint x: 520, startPoint y: 175, endPoint x: 486, endPoint y: 190, distance: 37.1
click at [486, 190] on div "1. Qui m'a inspiré(e) ? : [PERSON_NAME] (responsable à Ociane) ﻿ 2. Collaborate…" at bounding box center [482, 178] width 370 height 113
click at [465, 212] on p "3. Première action que je peux faire :" at bounding box center [482, 209] width 370 height 17
click at [511, 175] on p "2. Collaborateur que je souhaite accompagner : plusieurs collaborateurs à accom…" at bounding box center [482, 169] width 370 height 29
click at [617, 175] on span "2. Collaborateur que je souhaite accompagner : plusieurs collaborateurs à accom…" at bounding box center [480, 169] width 367 height 25
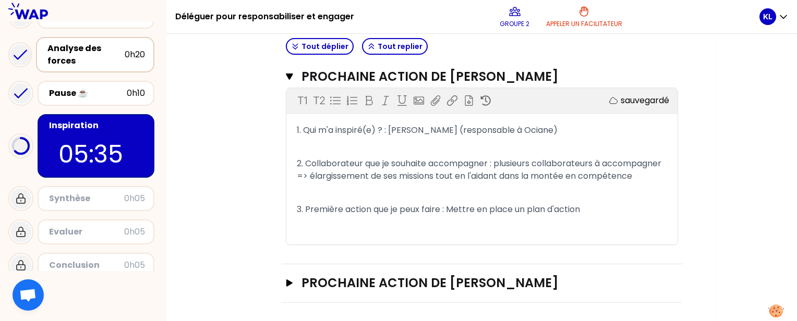
click at [587, 218] on p "3. Première action que je peux faire : Mettre en place un plan d'action" at bounding box center [482, 209] width 370 height 17
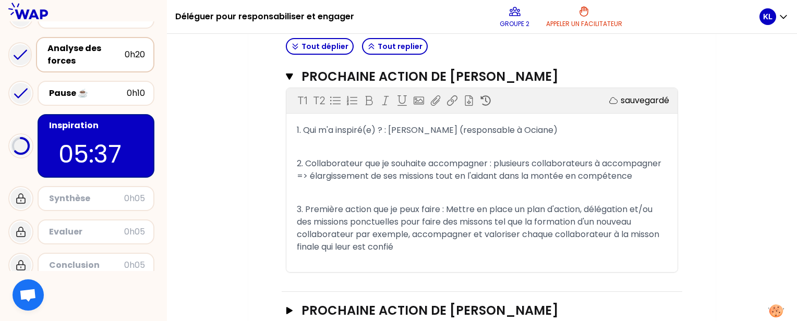
click at [613, 245] on span "3. Première action que je peux faire : Mettre en place un plan d'action, déléga…" at bounding box center [479, 228] width 365 height 50
click at [541, 256] on p "3. Première action que je peux faire : Mettre en place un plan d'action, déléga…" at bounding box center [482, 228] width 370 height 54
drag, startPoint x: 387, startPoint y: 50, endPoint x: 463, endPoint y: 171, distance: 142.0
click at [463, 171] on div "Tout déplier Tout replier Prochaine action de [PERSON_NAME] action de [PERSON_N…" at bounding box center [482, 162] width 400 height 337
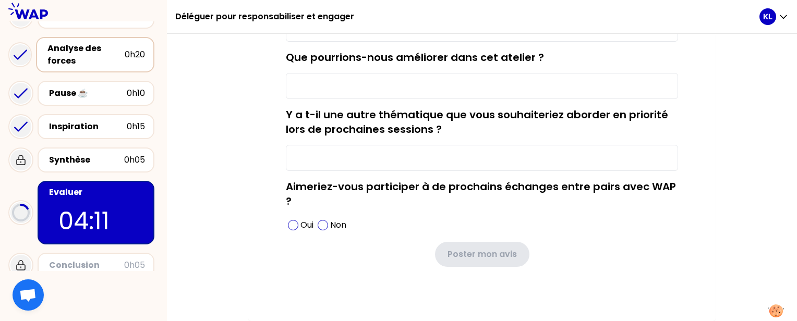
type input "les échanges et le partage d'experience"
type input "faire de formation en physique"
type input "Responsabiliser, engager et développer l'autonomie"
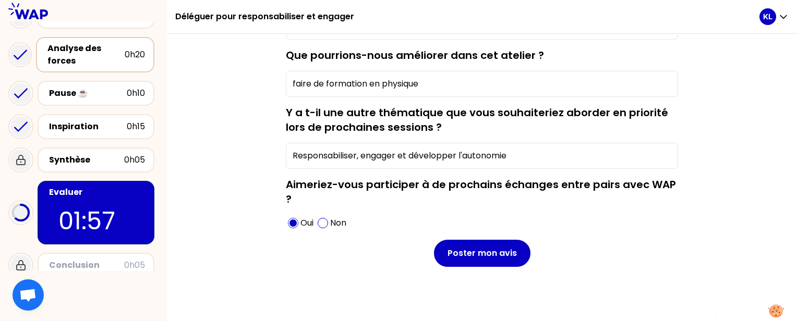
scroll to position [192, 0]
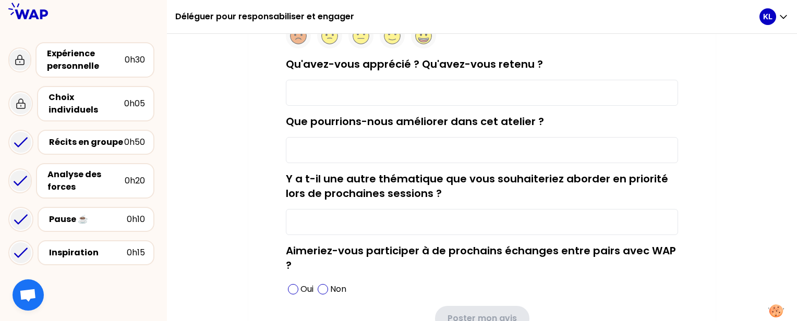
scroll to position [128, 0]
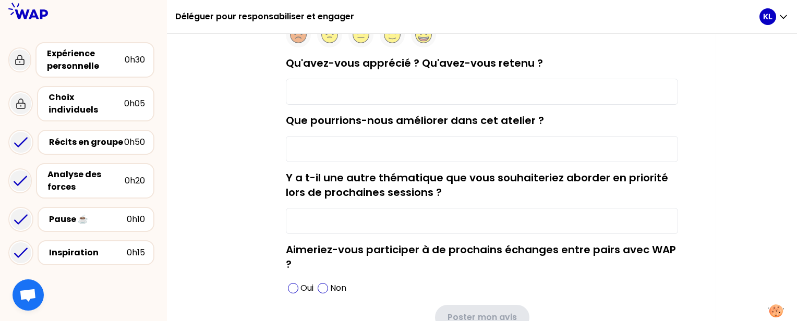
click at [473, 79] on input "Qu'avez-vous apprécié ? Qu'avez-vous retenu ?" at bounding box center [482, 92] width 392 height 26
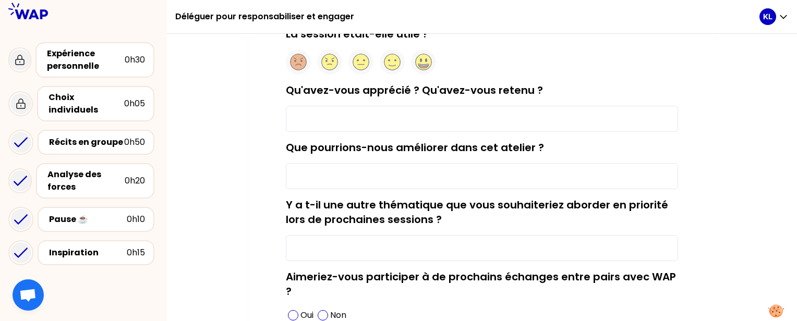
scroll to position [96, 0]
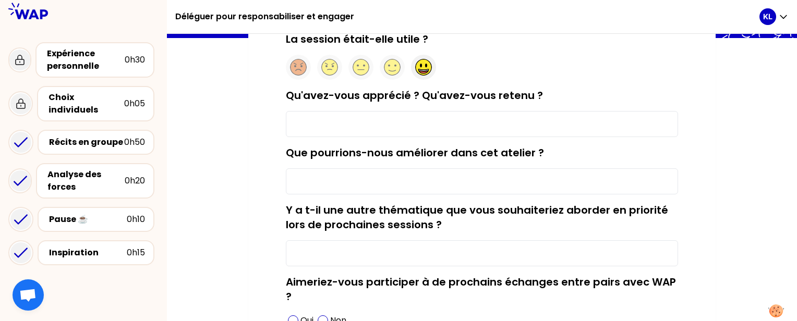
click at [419, 75] on div at bounding box center [423, 67] width 25 height 25
click at [384, 133] on input "Qu'avez-vous apprécié ? Qu'avez-vous retenu ?" at bounding box center [482, 124] width 392 height 26
type input "les échanges et le partage d'experience"
click at [405, 190] on input "Que pourrions-nous améliorer dans cet atelier ?" at bounding box center [482, 181] width 392 height 26
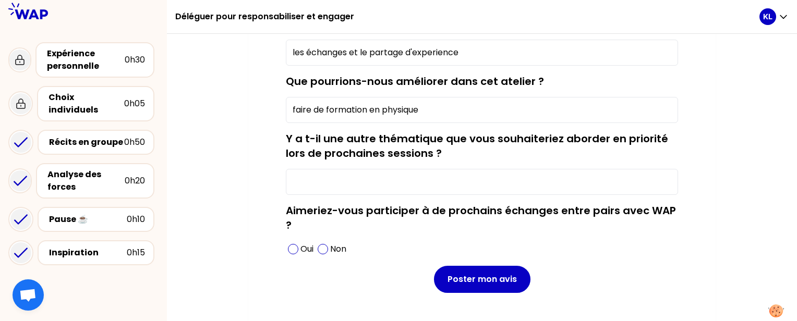
scroll to position [168, 0]
type input "faire de formation en physique"
click at [386, 183] on input "Y a t-il une autre thématique que vous souhaiteriez aborder en priorité lors de…" at bounding box center [482, 181] width 392 height 26
paste input "Responsabiliser, engager et développer l'autonomie"
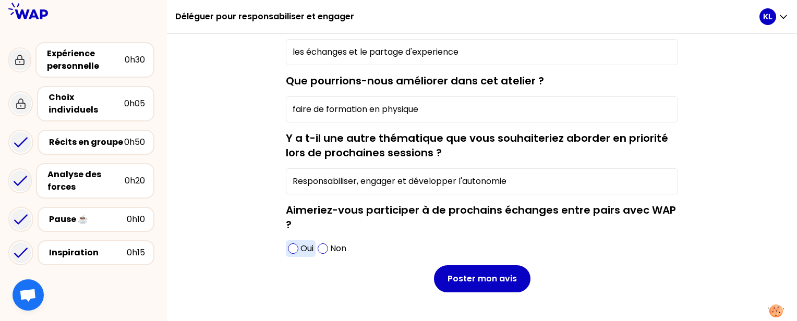
type input "Responsabiliser, engager et développer l'autonomie"
click at [295, 250] on span at bounding box center [293, 249] width 10 height 10
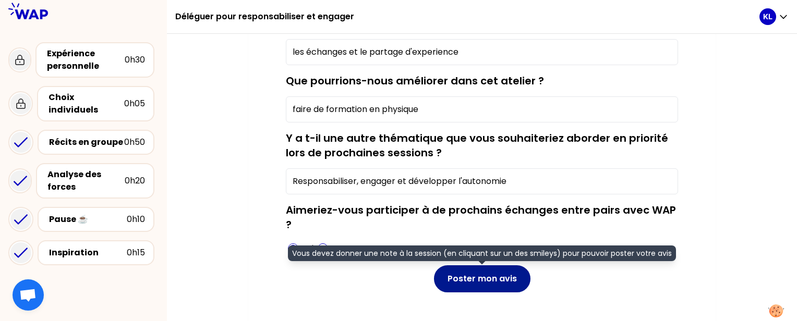
click at [472, 273] on button "Poster mon avis" at bounding box center [482, 278] width 96 height 27
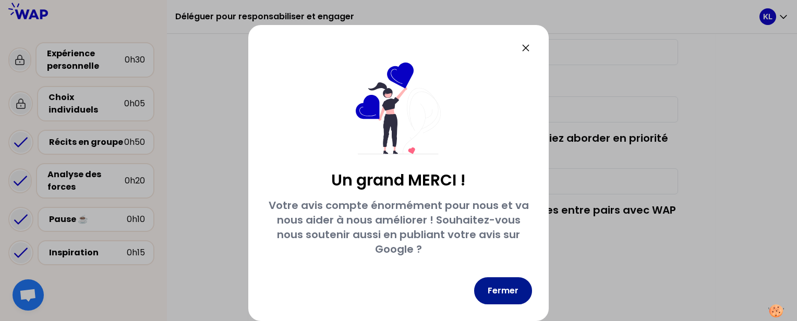
click at [506, 296] on button "Fermer" at bounding box center [503, 290] width 58 height 27
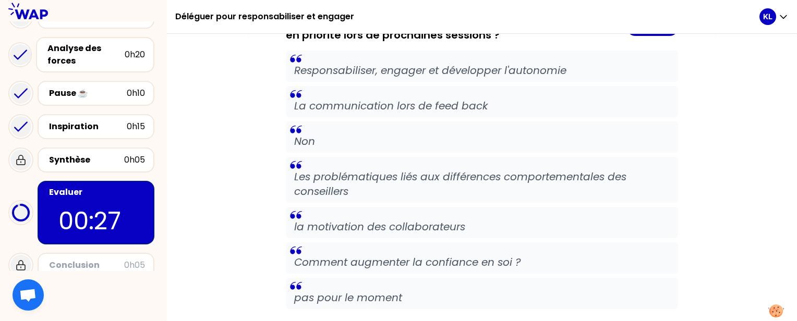
scroll to position [1191, 0]
